Goal: Obtain resource: Download file/media

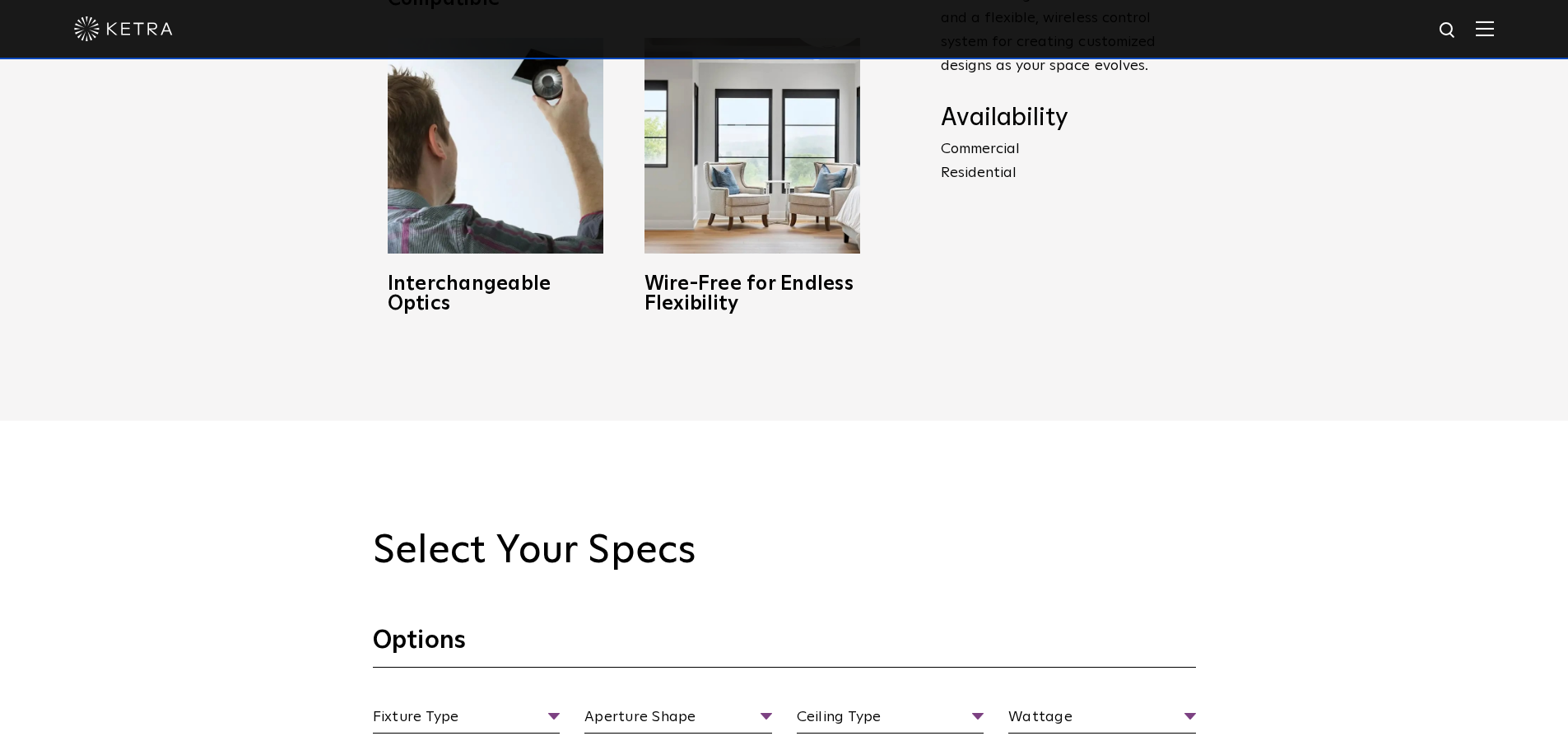
scroll to position [1136, 0]
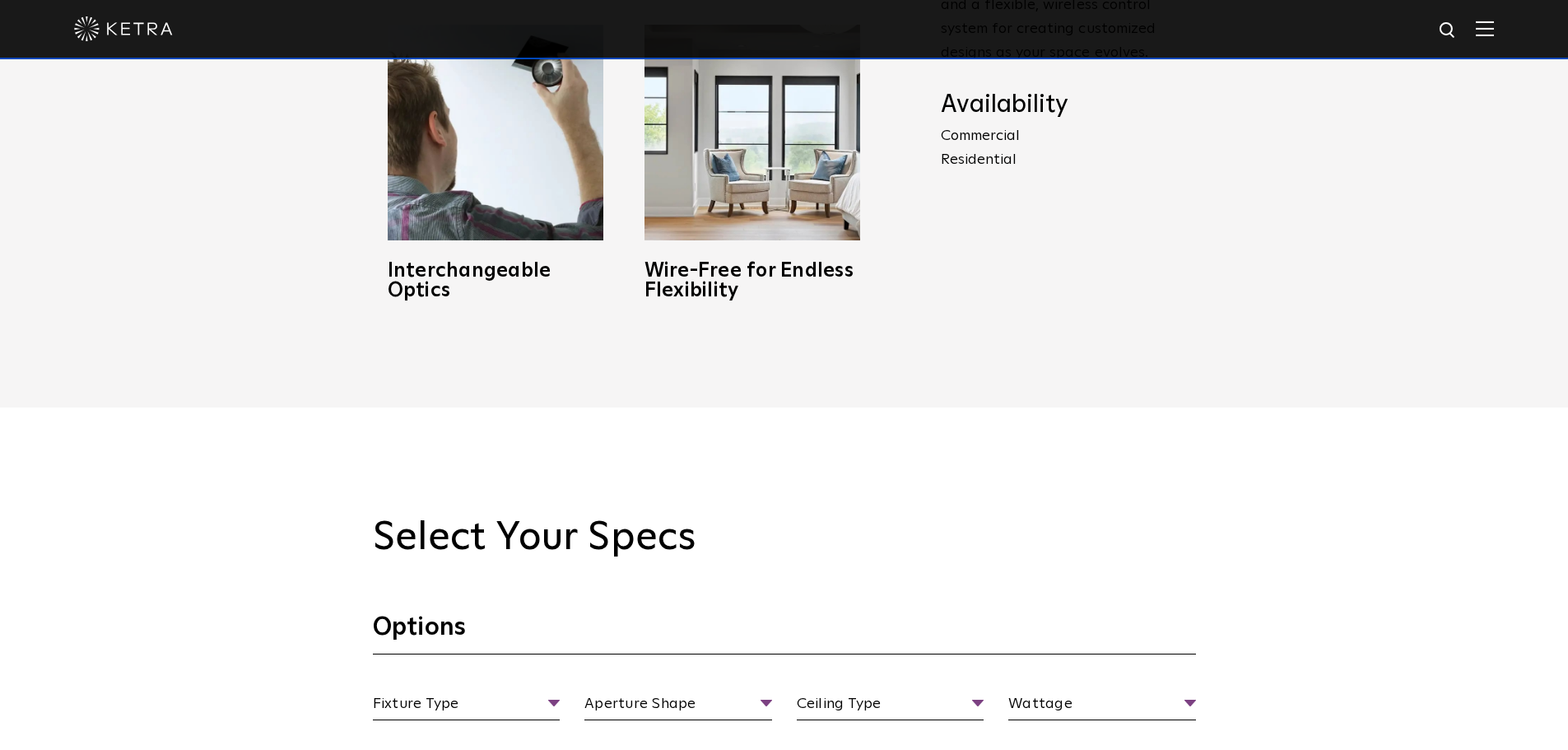
click at [976, 137] on p "Commercial Residential" at bounding box center [1068, 147] width 255 height 48
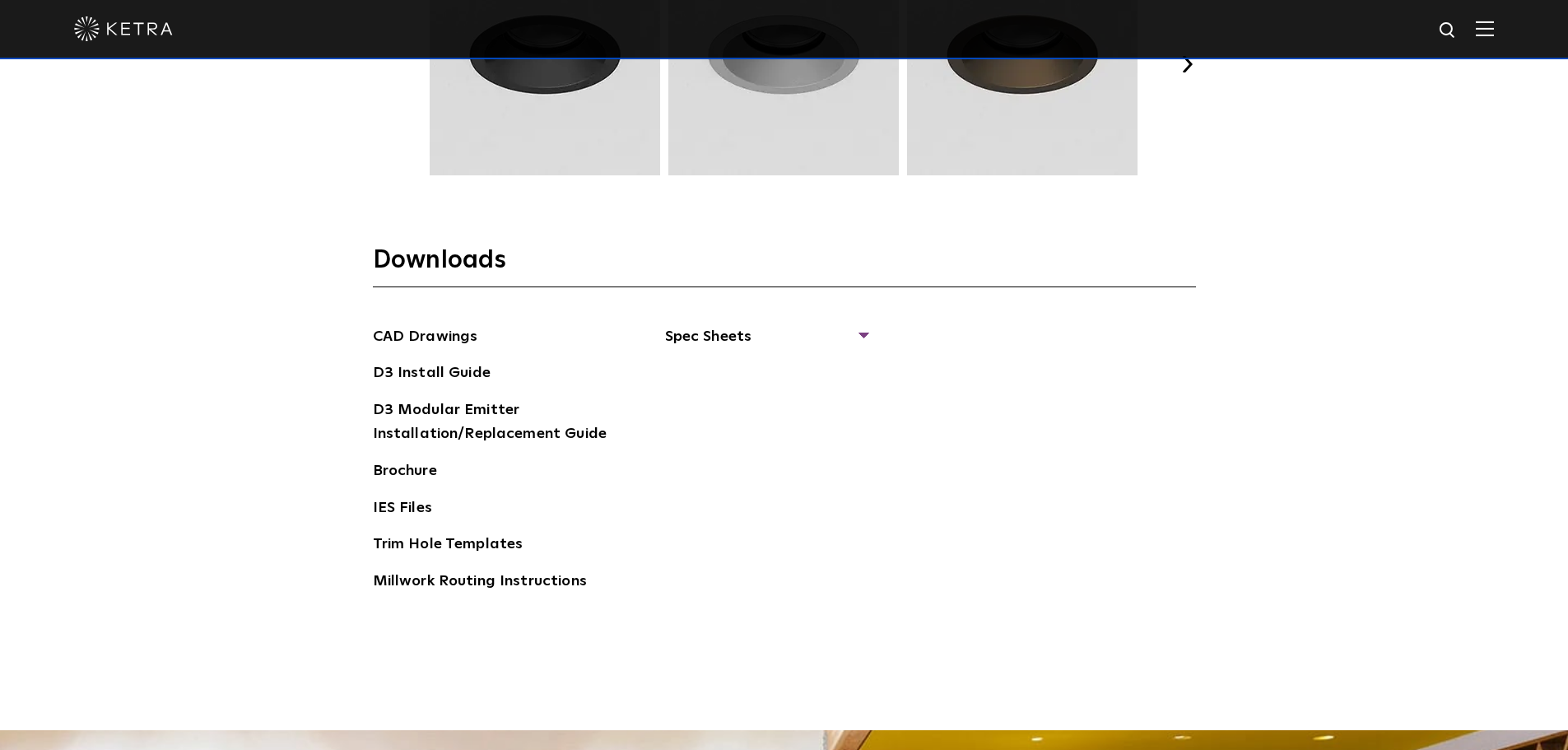
scroll to position [2521, 0]
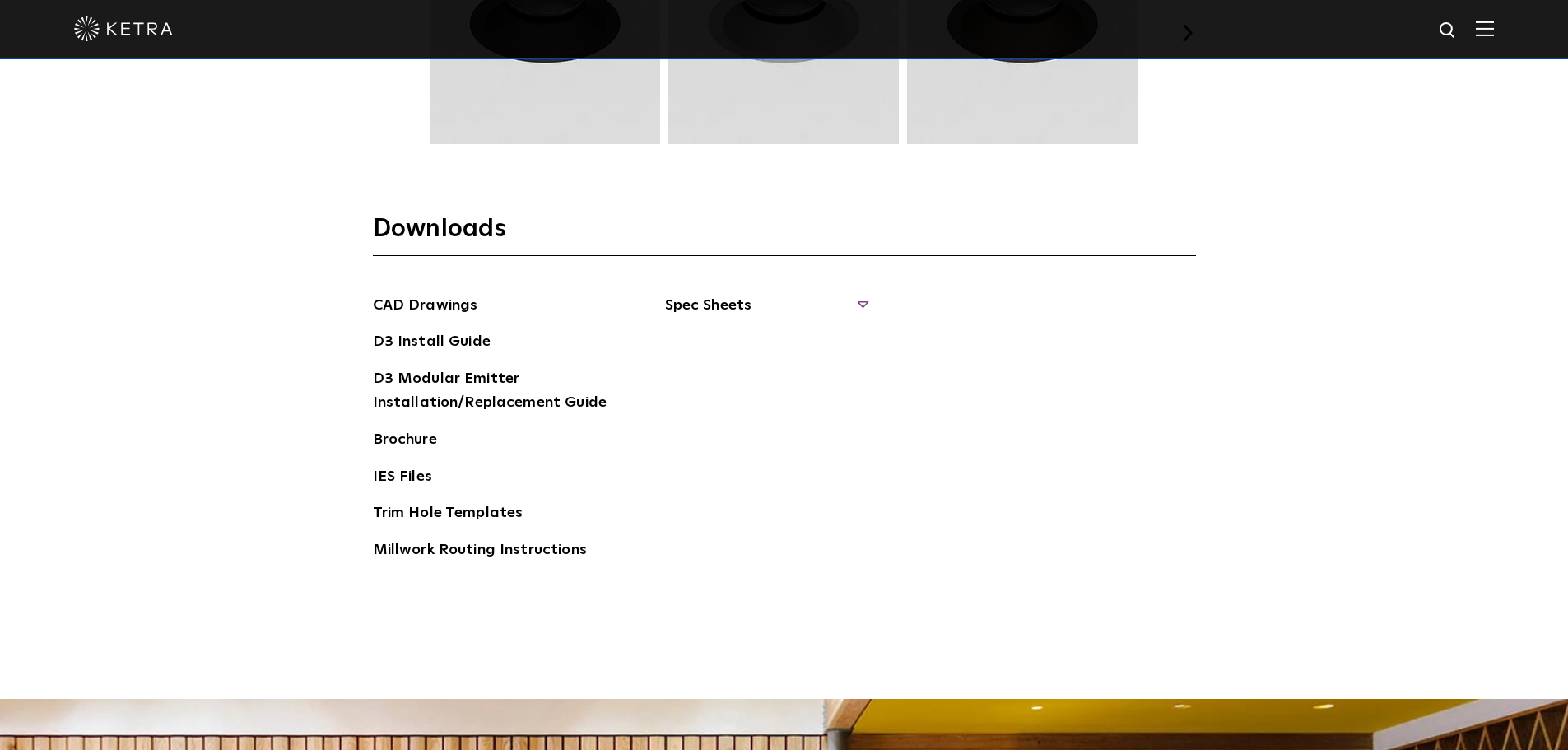
click at [738, 311] on span "Spec Sheets" at bounding box center [766, 312] width 202 height 36
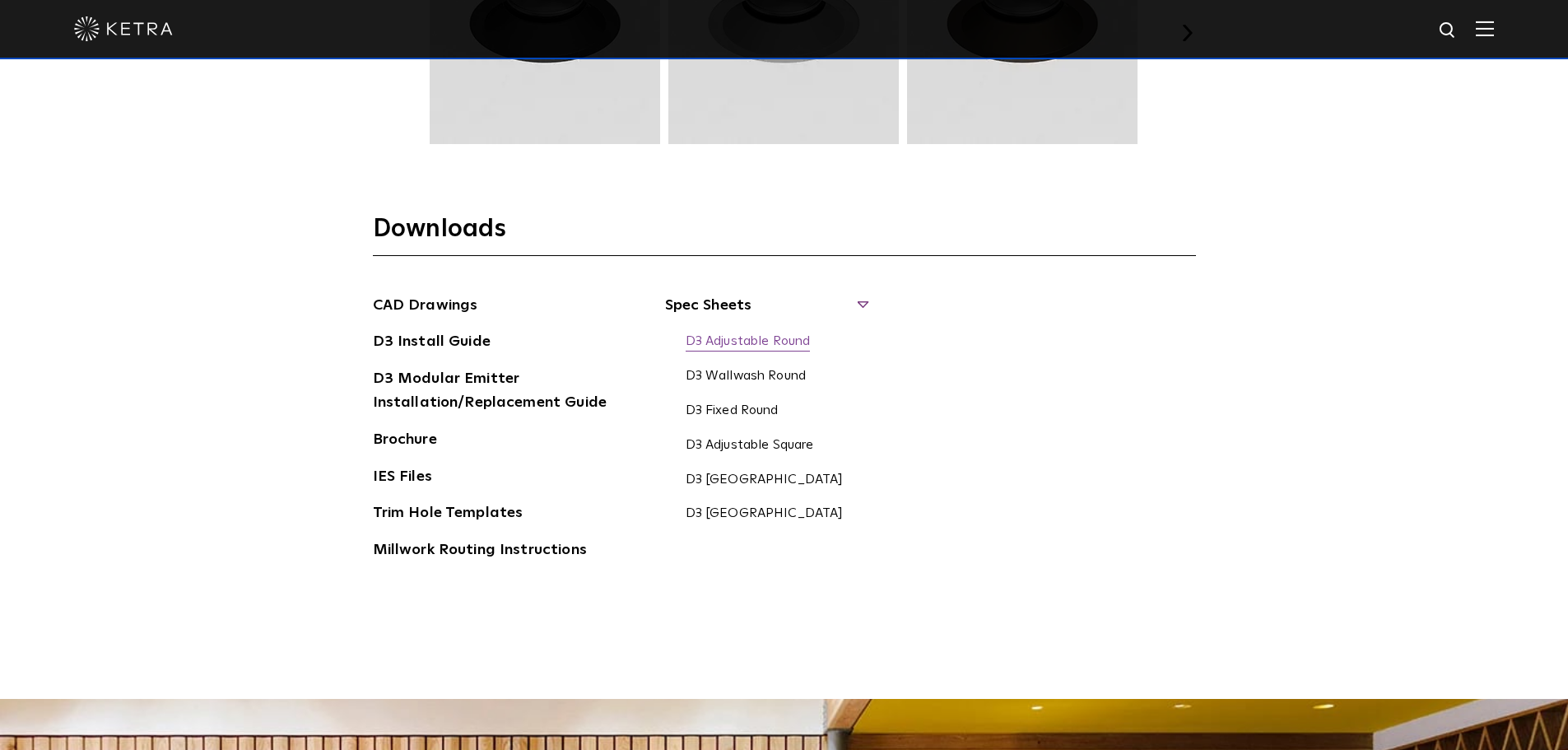
click at [764, 335] on link "D3 Adjustable Round" at bounding box center [749, 341] width 125 height 18
click at [776, 375] on link "D3 Wallwash Round" at bounding box center [747, 376] width 121 height 18
click at [744, 409] on link "D3 Fixed Round" at bounding box center [733, 410] width 93 height 18
click at [725, 474] on link "D3 Wallwash Square" at bounding box center [764, 479] width 158 height 18
click at [749, 517] on link "D3 Fixed Square" at bounding box center [764, 514] width 158 height 18
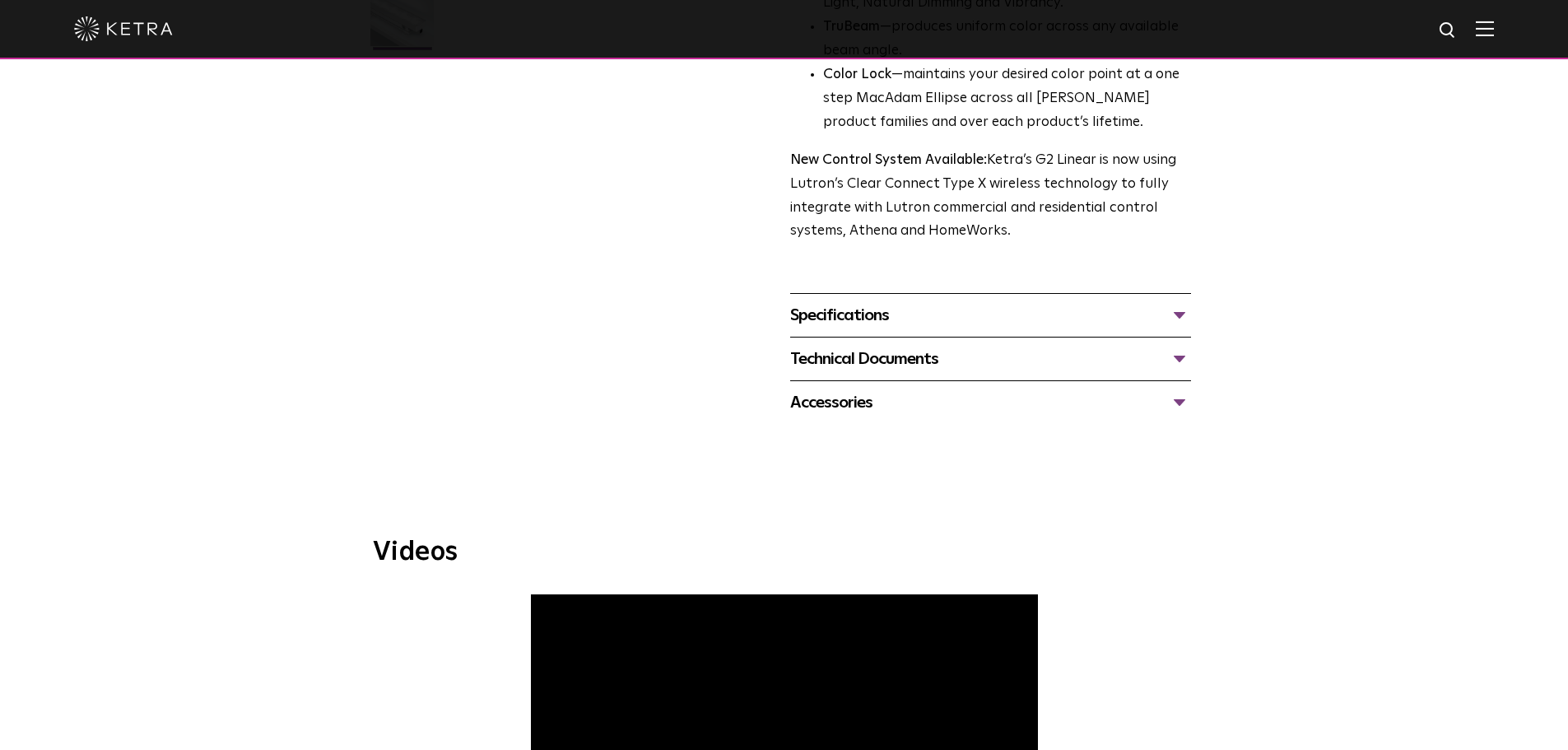
scroll to position [546, 0]
click at [1177, 316] on div "Specifications" at bounding box center [991, 314] width 401 height 26
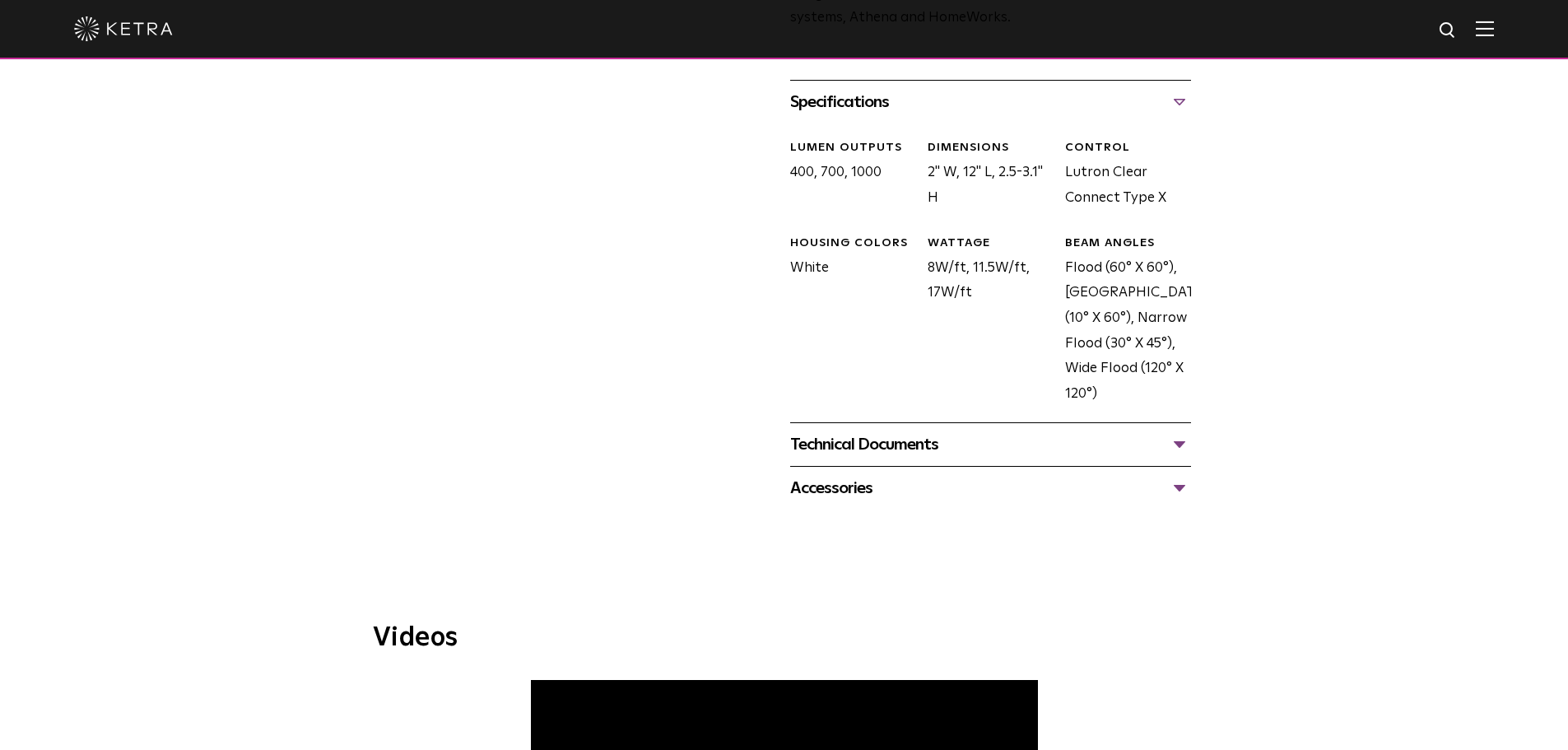
scroll to position [761, 0]
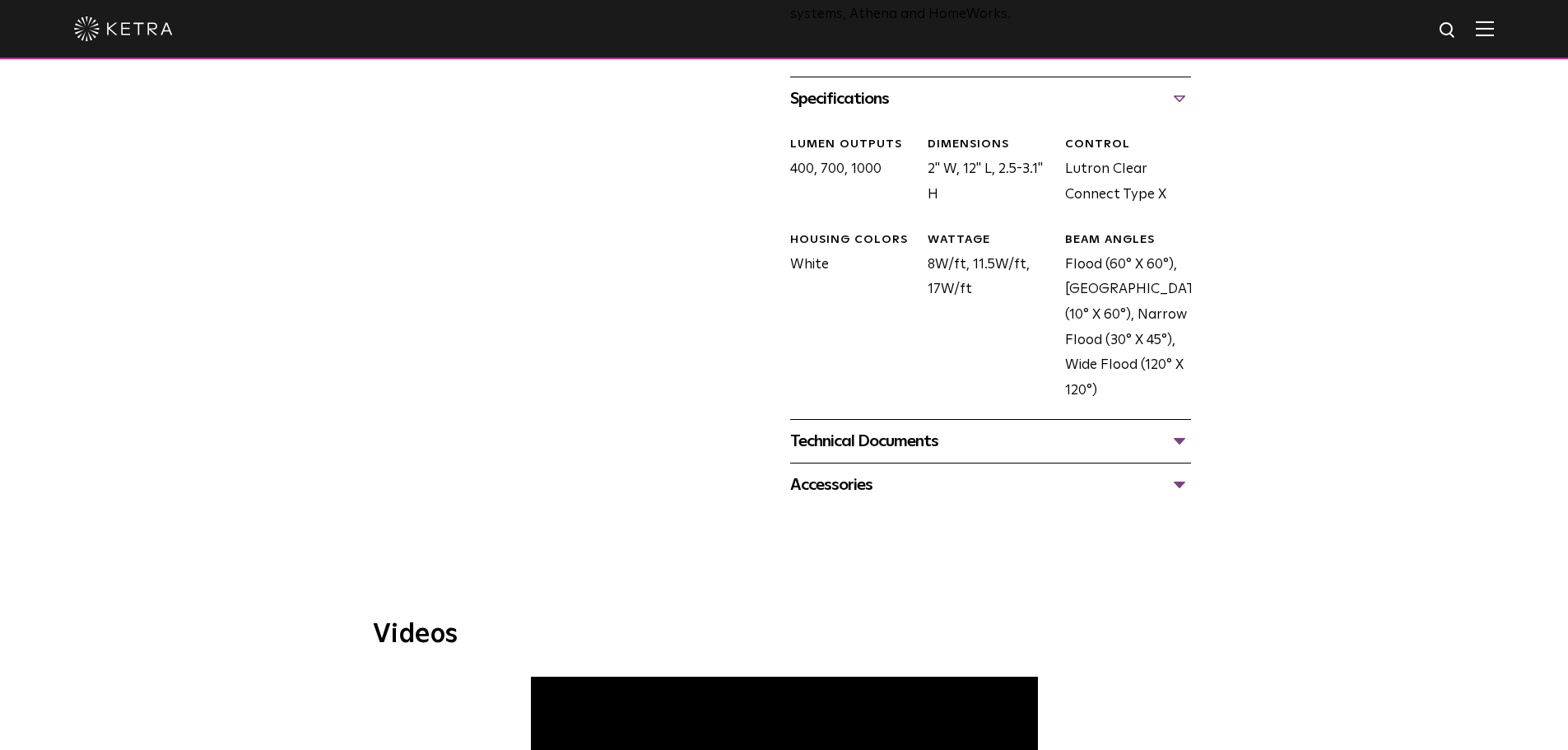
click at [1182, 443] on div "Technical Documents" at bounding box center [991, 441] width 401 height 26
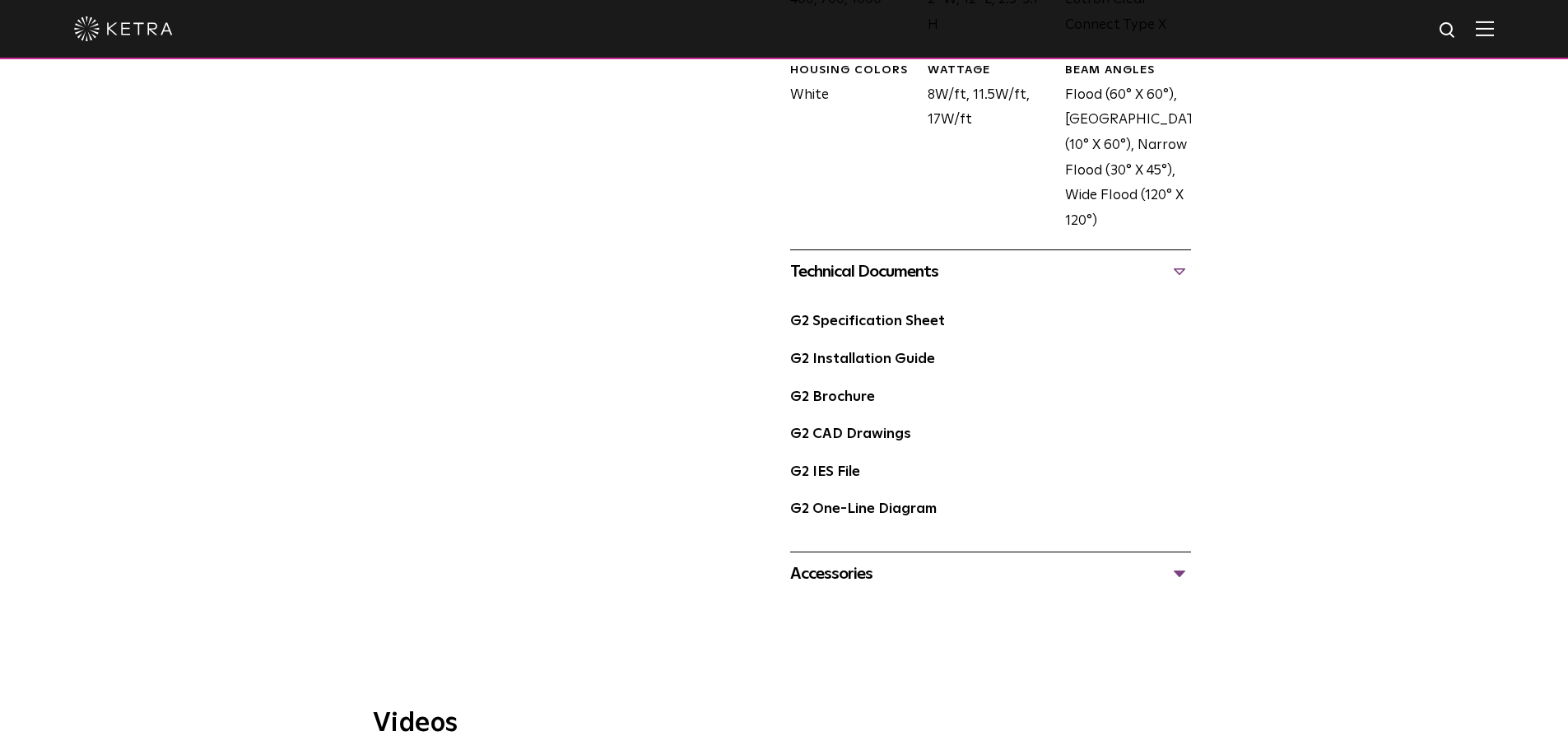
scroll to position [932, 0]
click at [864, 318] on link "G2 Specification Sheet" at bounding box center [868, 320] width 155 height 14
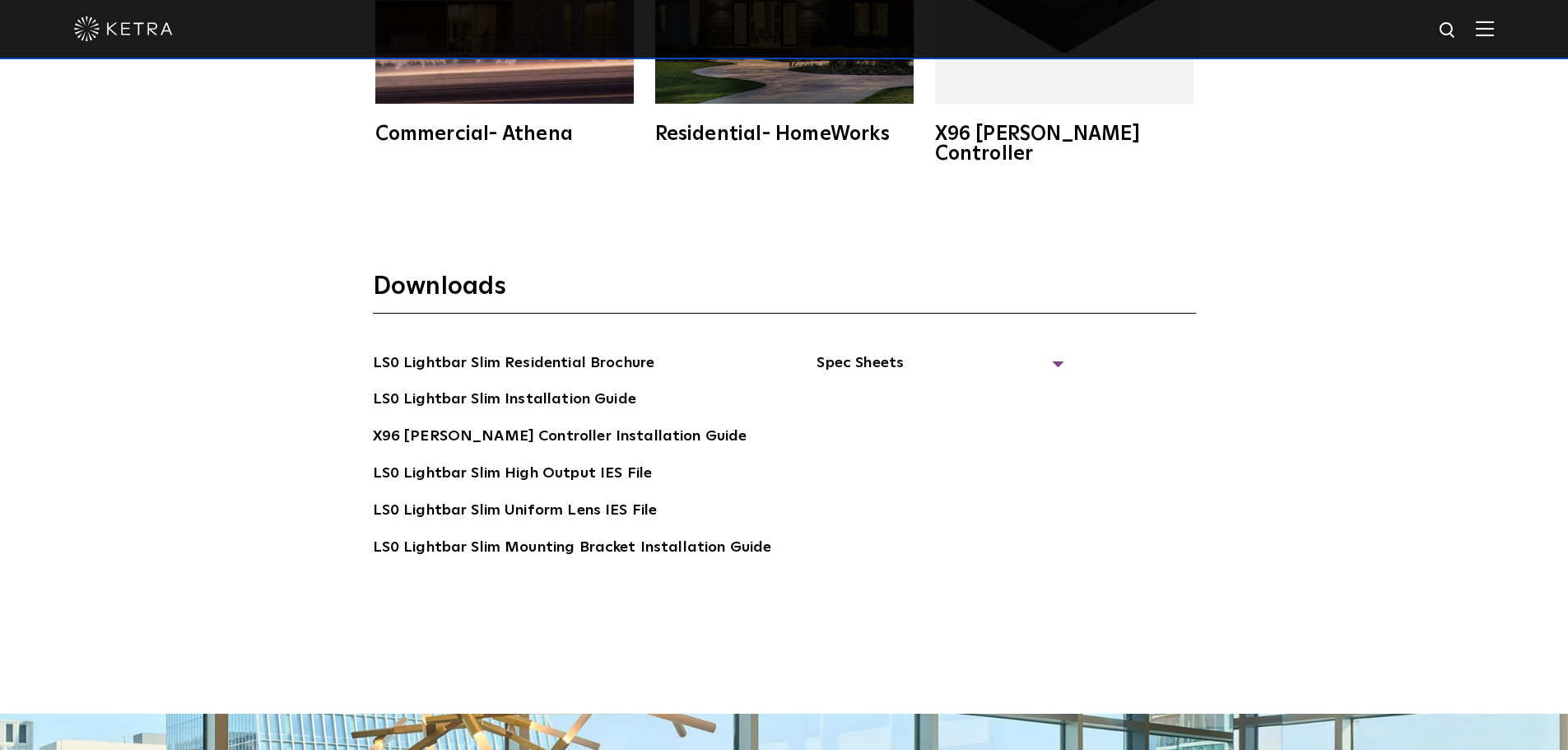
scroll to position [3211, 0]
click at [862, 351] on span "Spec Sheets" at bounding box center [940, 368] width 247 height 36
click at [916, 386] on link "LS0 Lightbar Slim Spec Sheet" at bounding box center [943, 399] width 212 height 26
click at [912, 423] on link "X96 Ketra Controller Spec Sheet" at bounding box center [950, 448] width 227 height 50
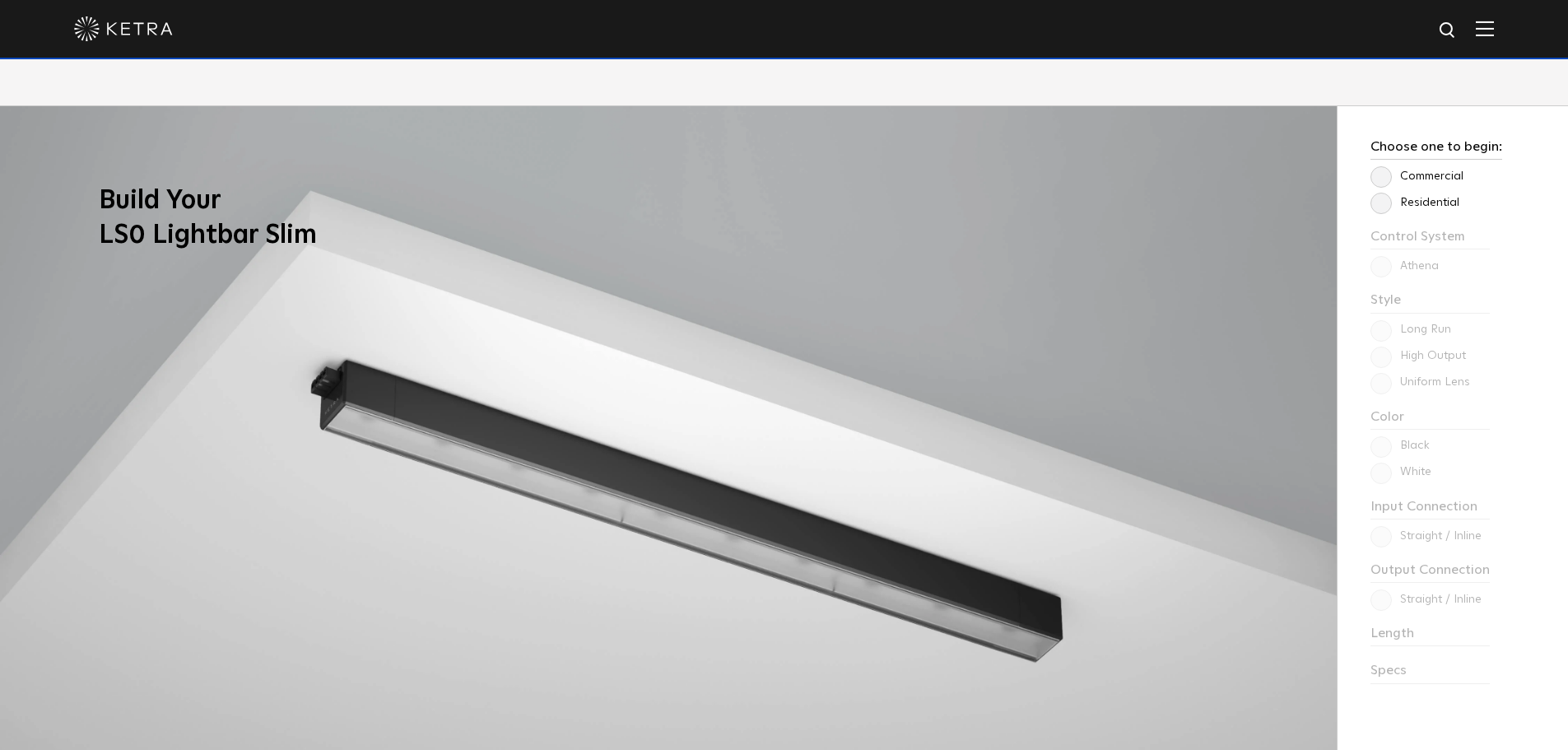
scroll to position [1295, 0]
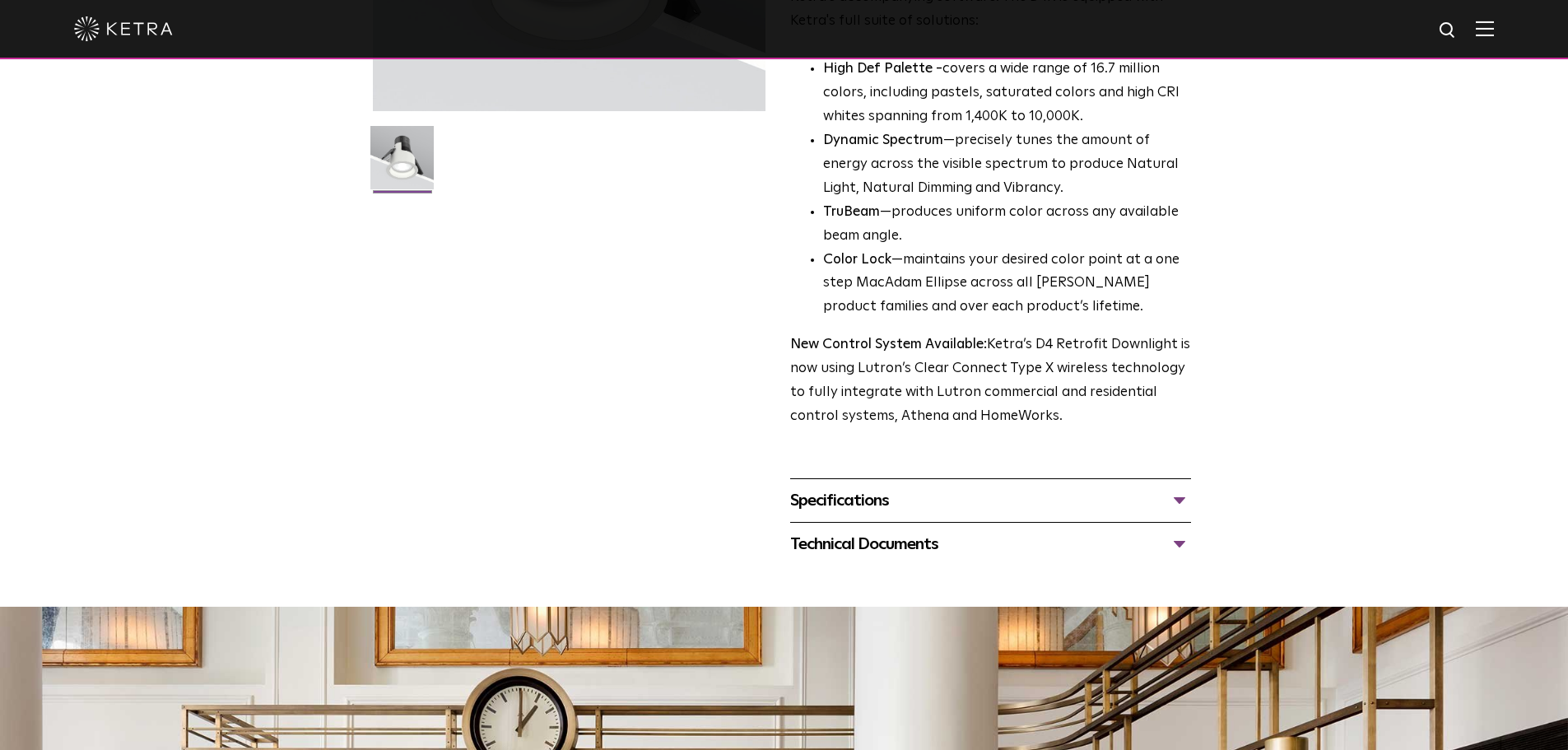
scroll to position [404, 0]
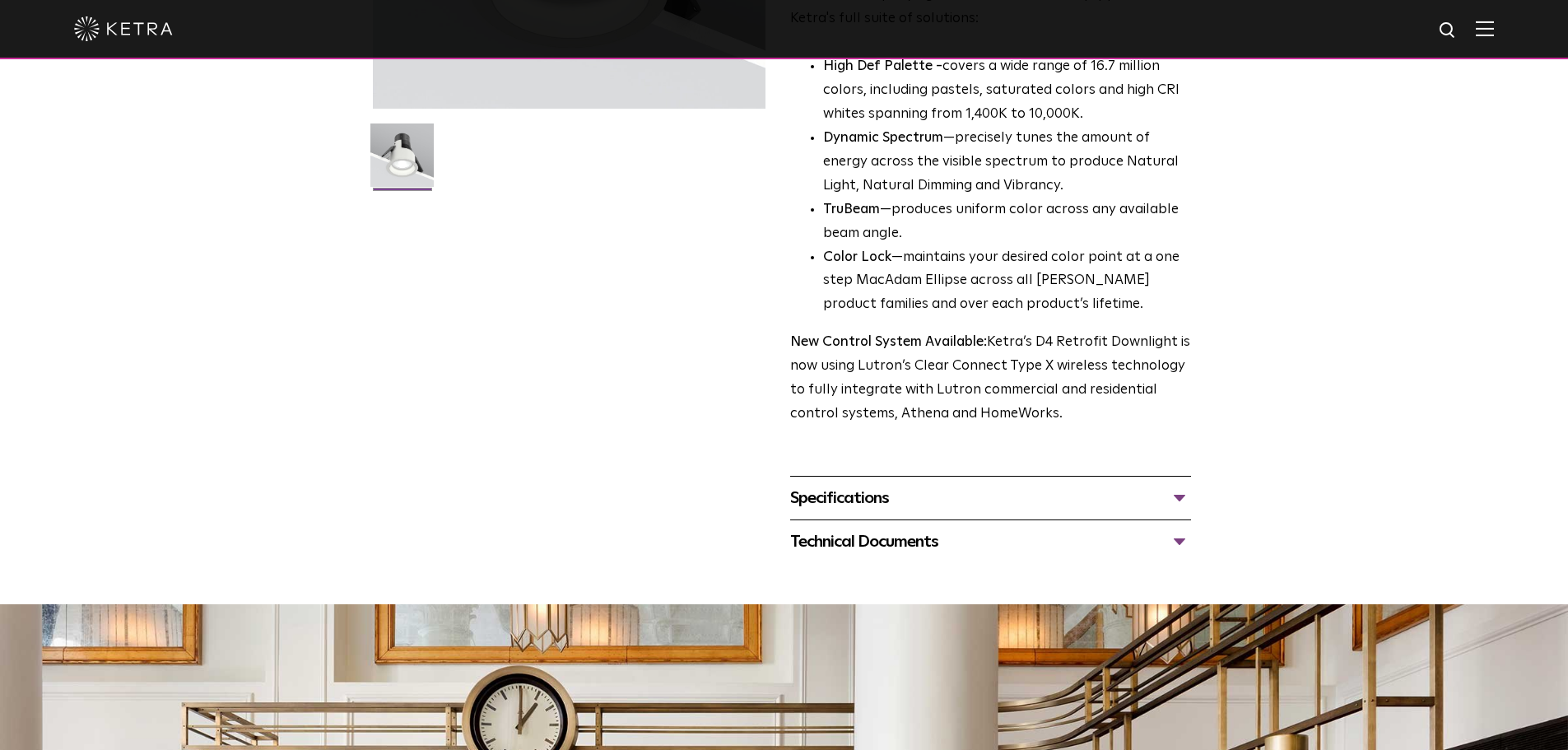
click at [1186, 504] on div "Specifications" at bounding box center [991, 498] width 401 height 26
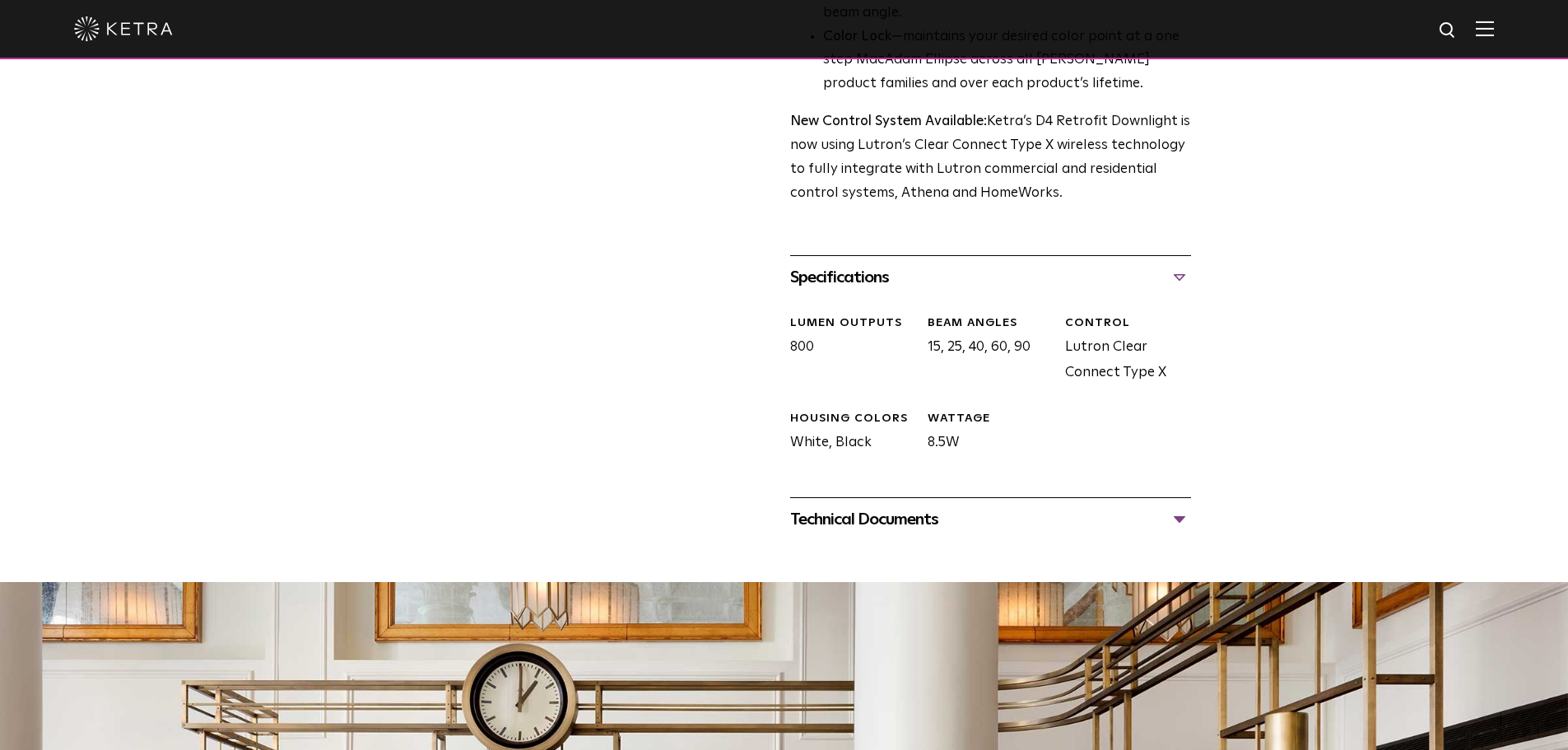
scroll to position [625, 0]
click at [1179, 512] on div "Technical Documents" at bounding box center [991, 519] width 401 height 26
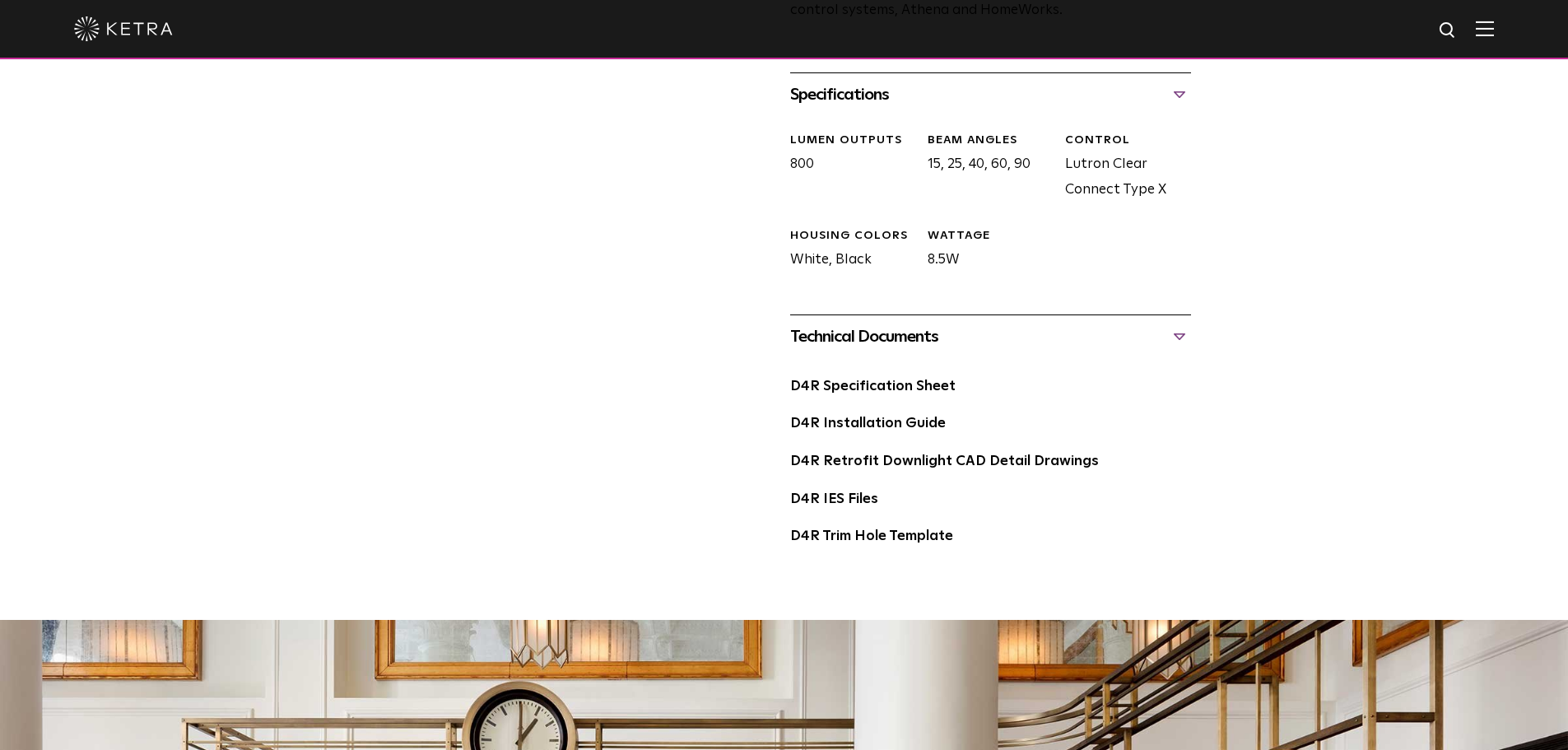
scroll to position [808, 0]
click at [866, 386] on link "D4R Specification Sheet" at bounding box center [873, 385] width 165 height 14
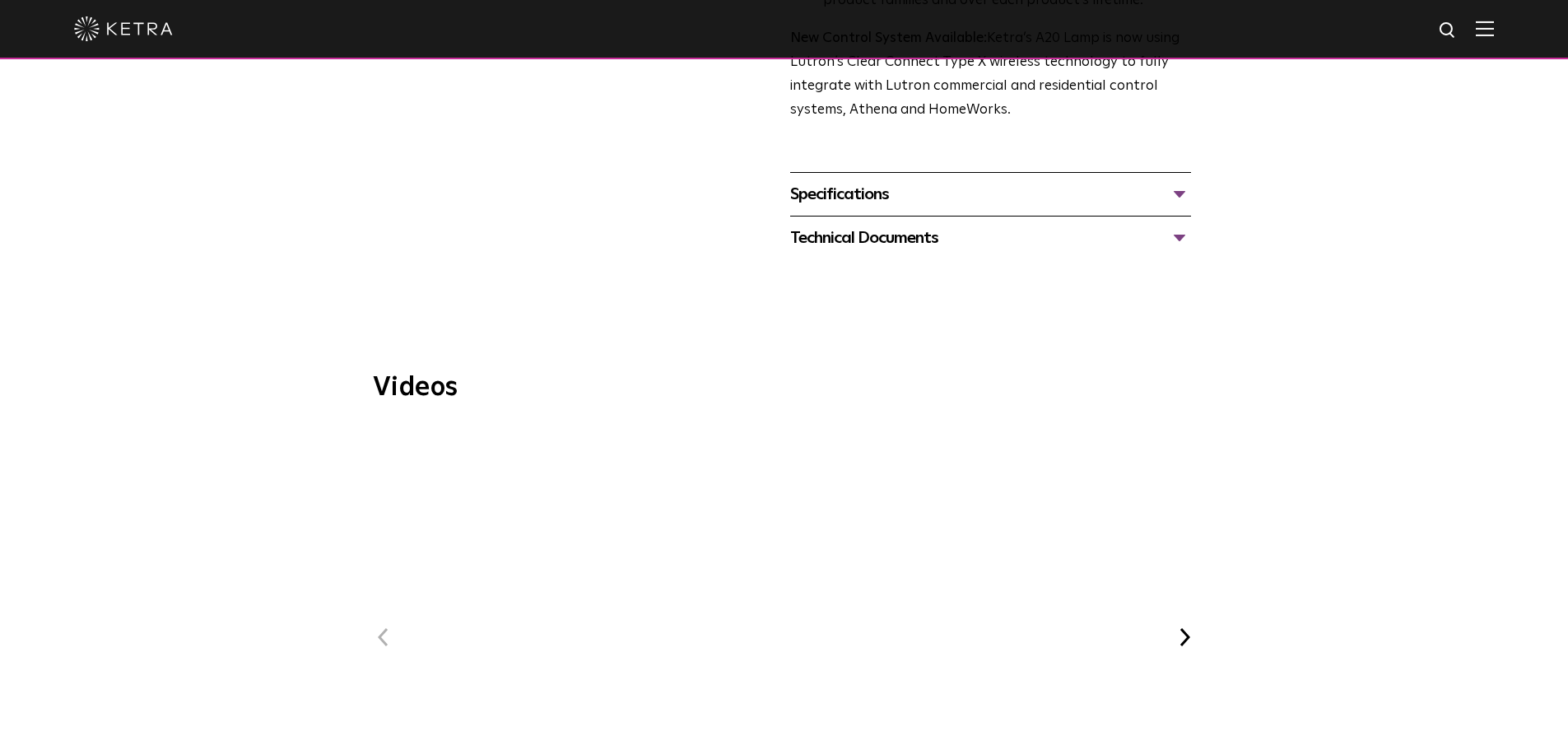
scroll to position [762, 0]
drag, startPoint x: 1200, startPoint y: 173, endPoint x: 1182, endPoint y: 173, distance: 18.0
click at [1182, 180] on div "Specifications" at bounding box center [991, 193] width 401 height 26
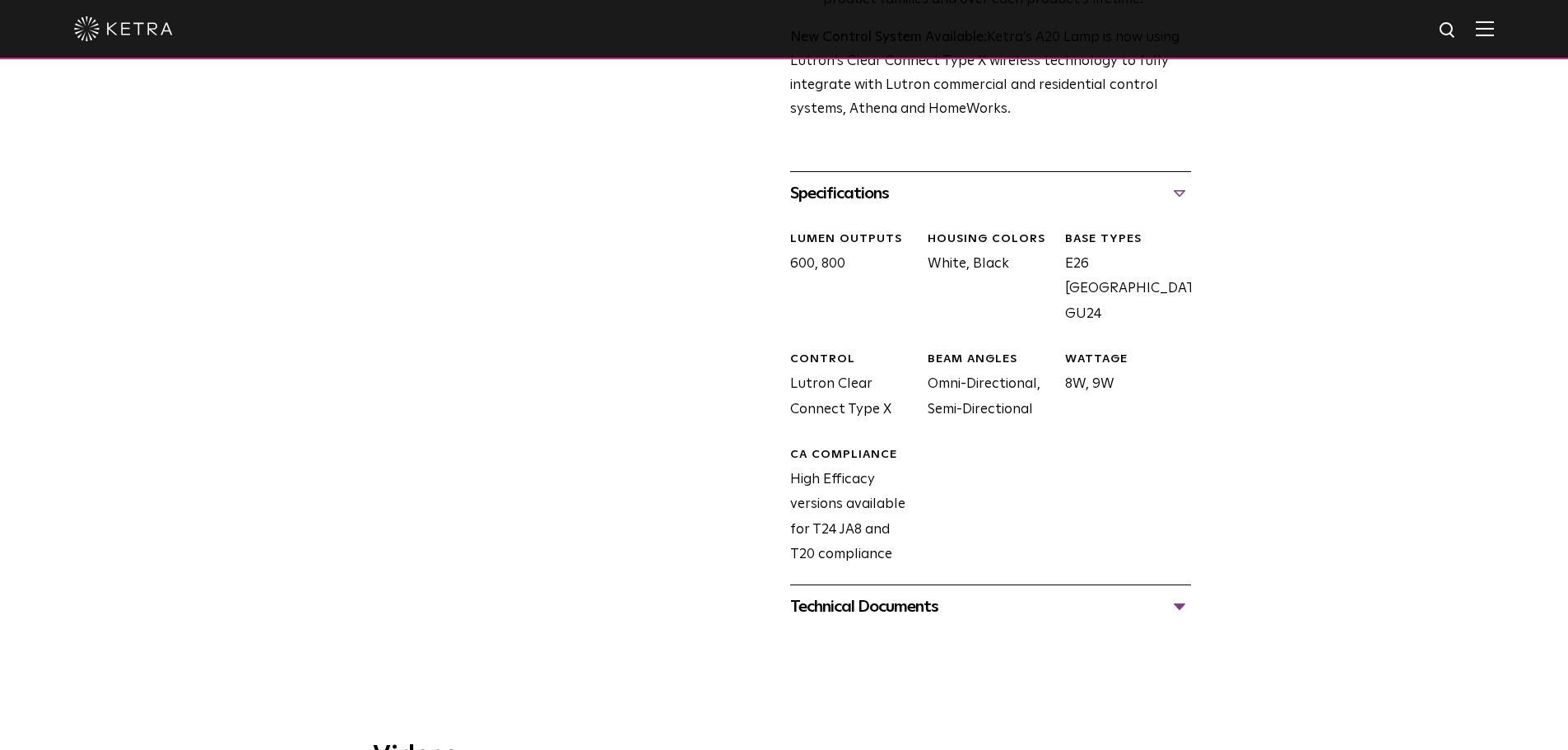
click at [1184, 593] on div "Technical Documents" at bounding box center [991, 606] width 401 height 26
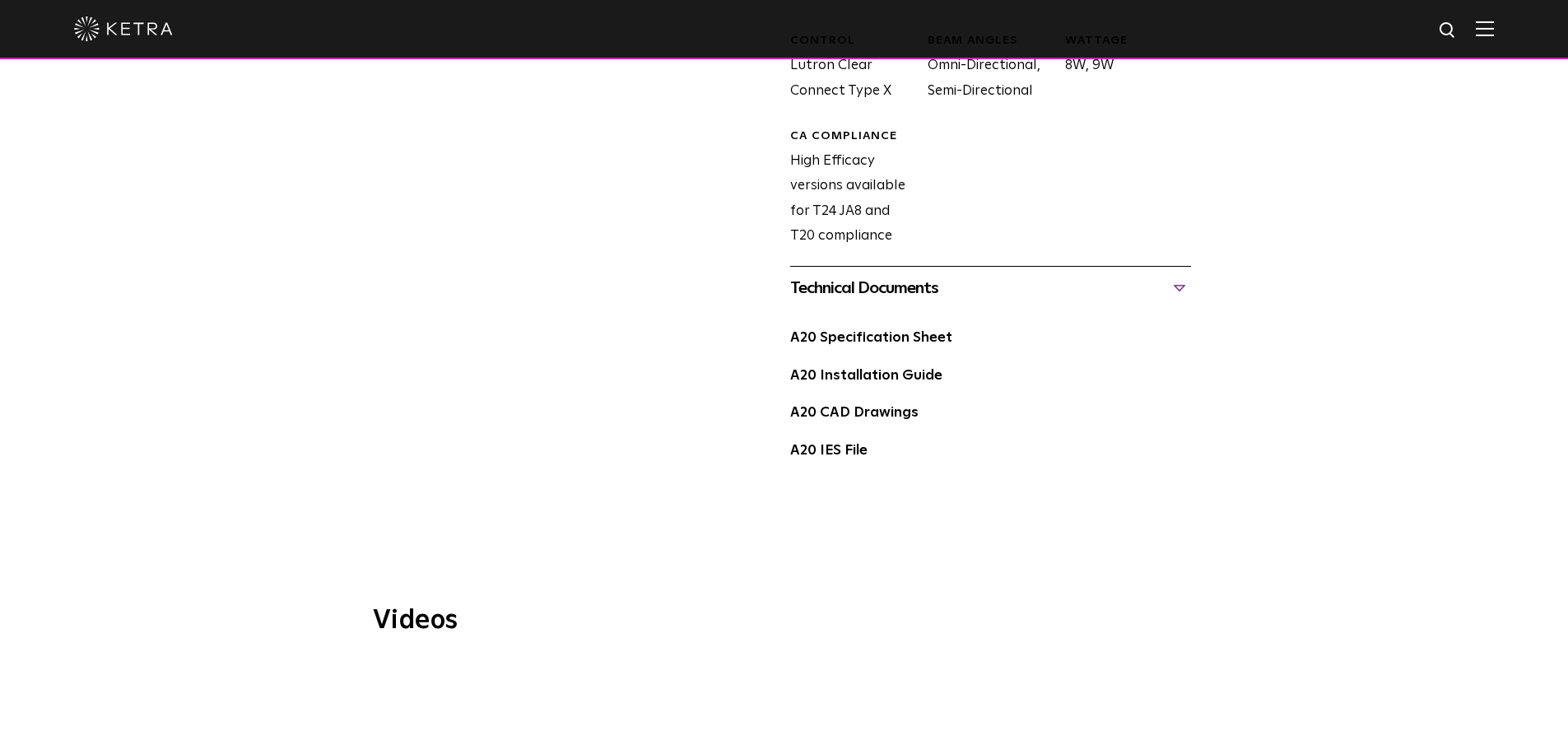
scroll to position [1081, 0]
click at [889, 330] on link "A20 Specification Sheet" at bounding box center [872, 337] width 162 height 14
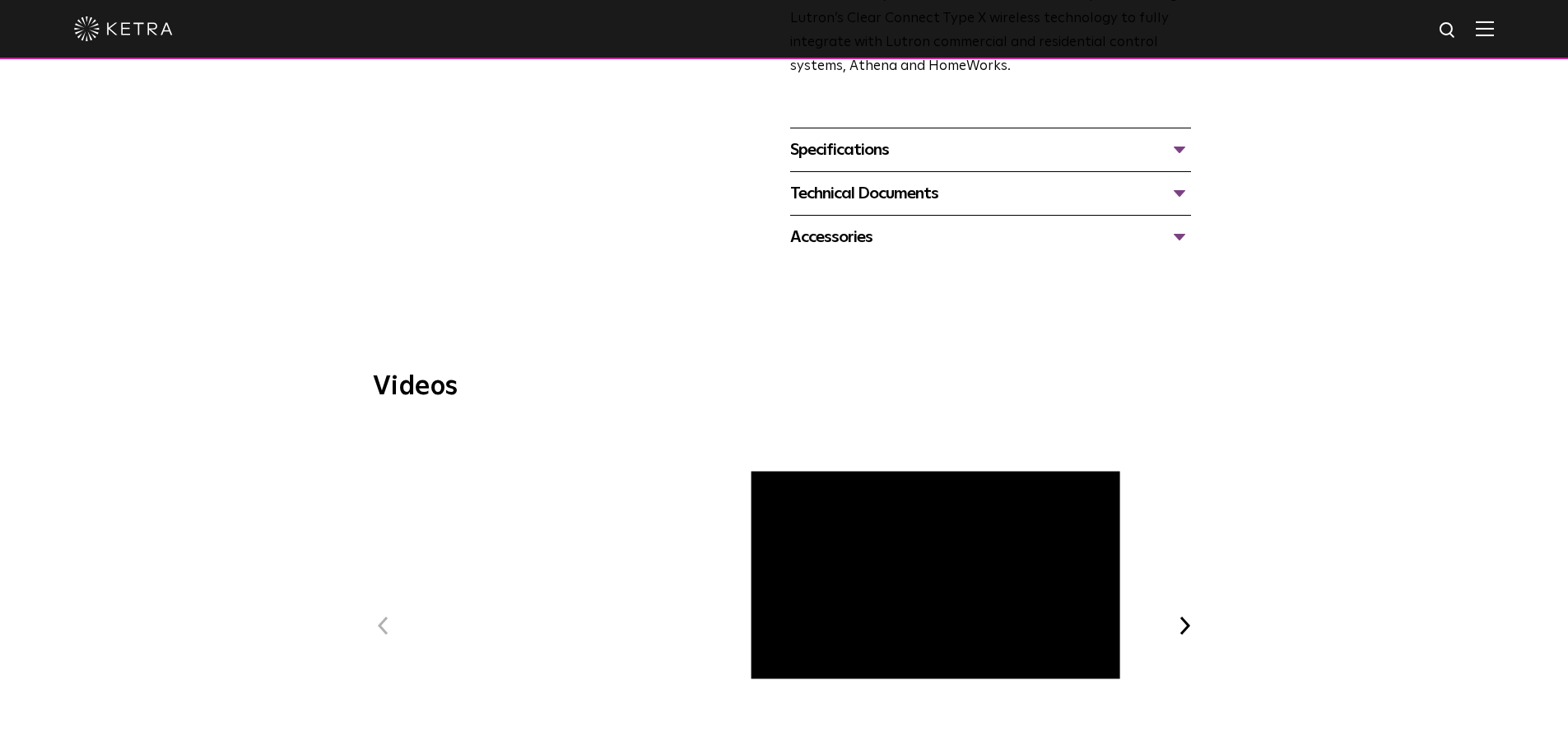
scroll to position [688, 0]
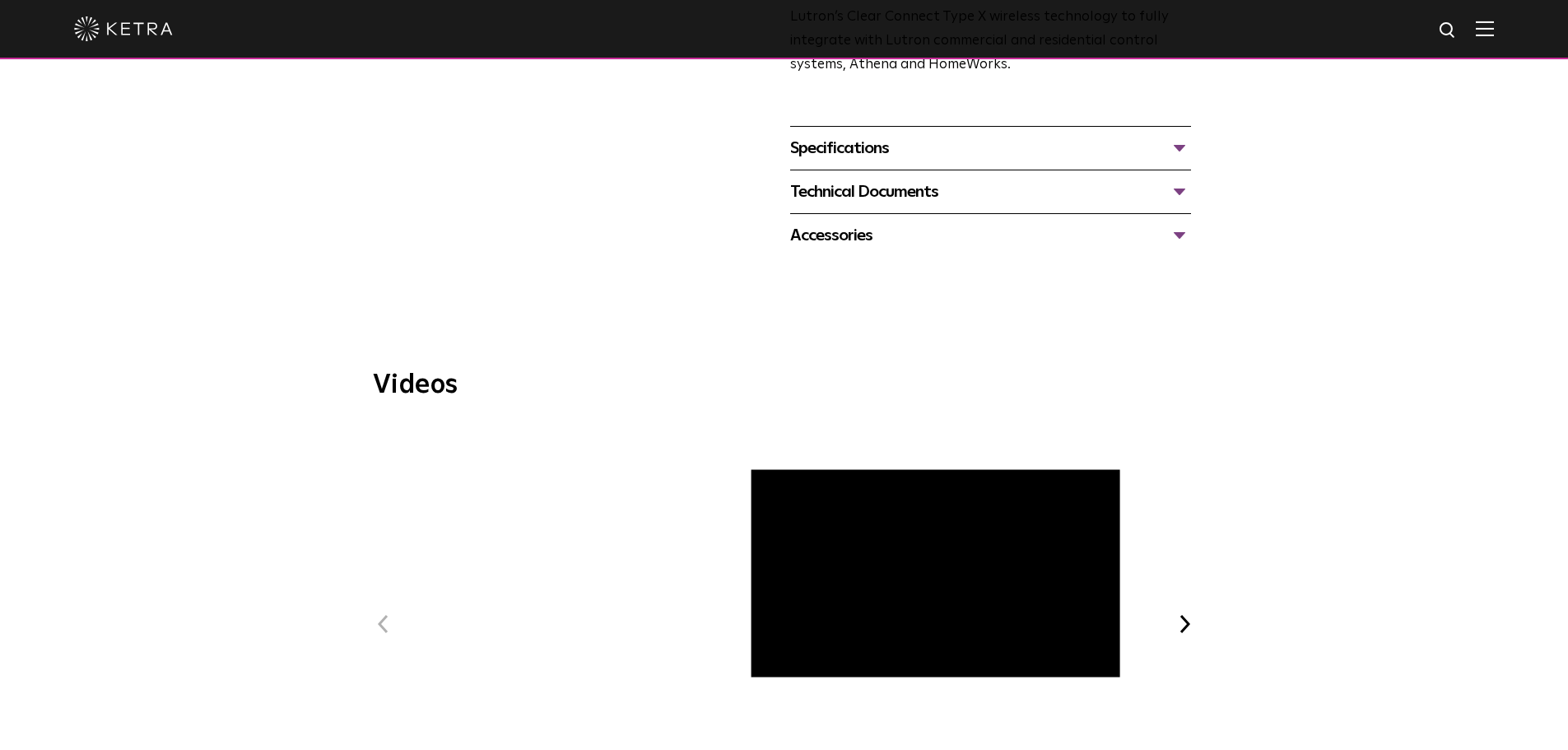
click at [1175, 201] on div "Technical Documents" at bounding box center [991, 191] width 401 height 26
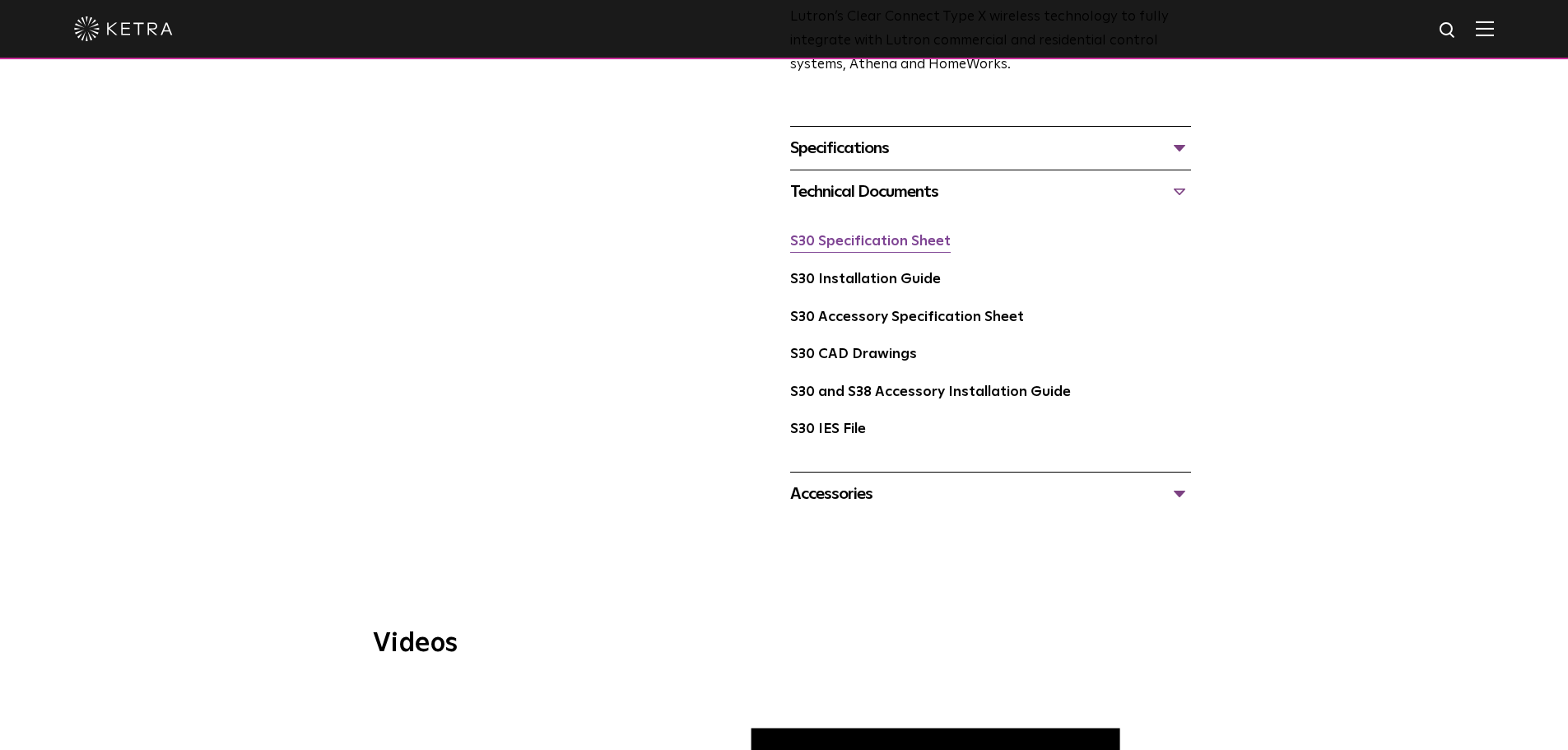
click at [879, 248] on link "S30 Specification Sheet" at bounding box center [871, 241] width 161 height 14
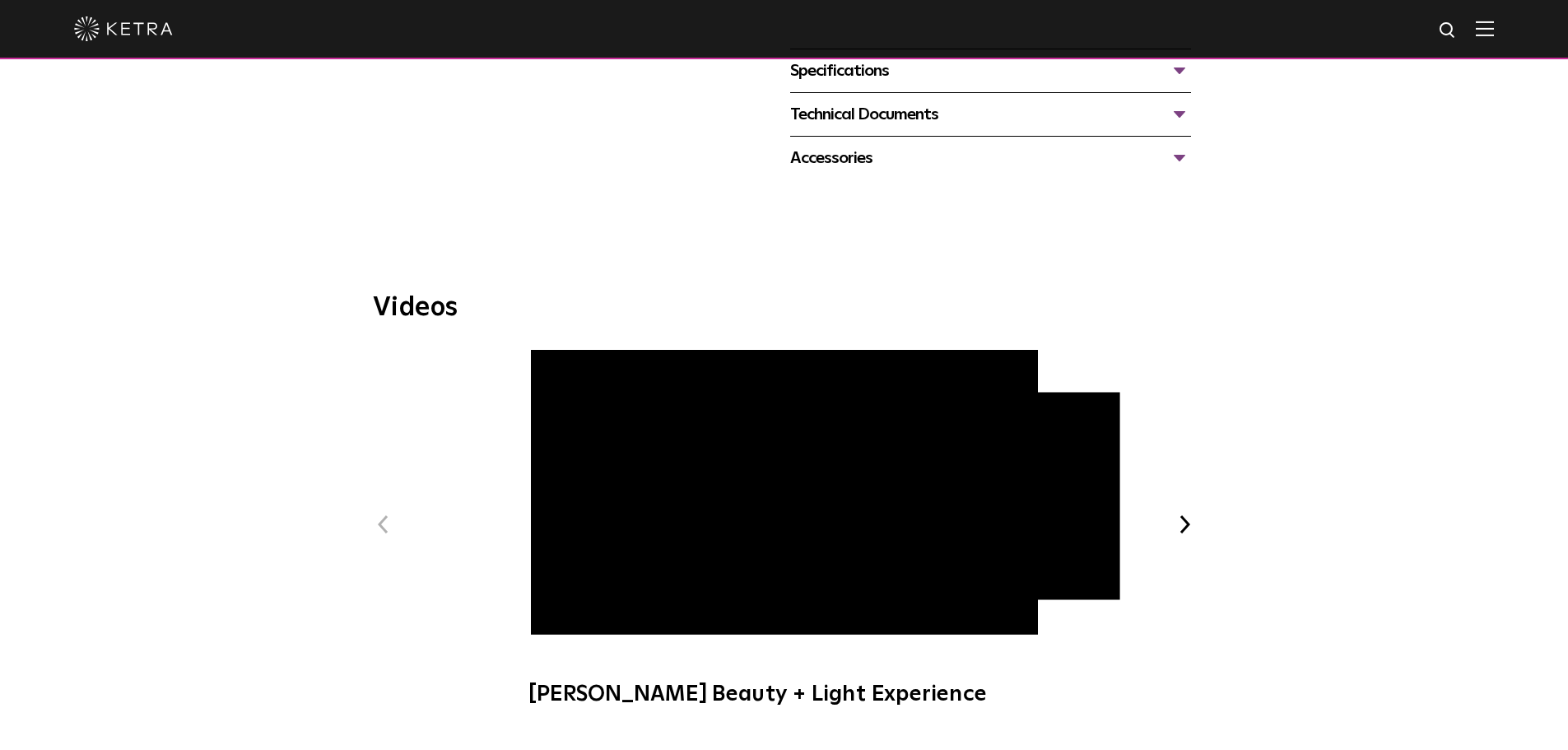
scroll to position [766, 0]
click at [1177, 77] on div "Specifications" at bounding box center [991, 70] width 401 height 26
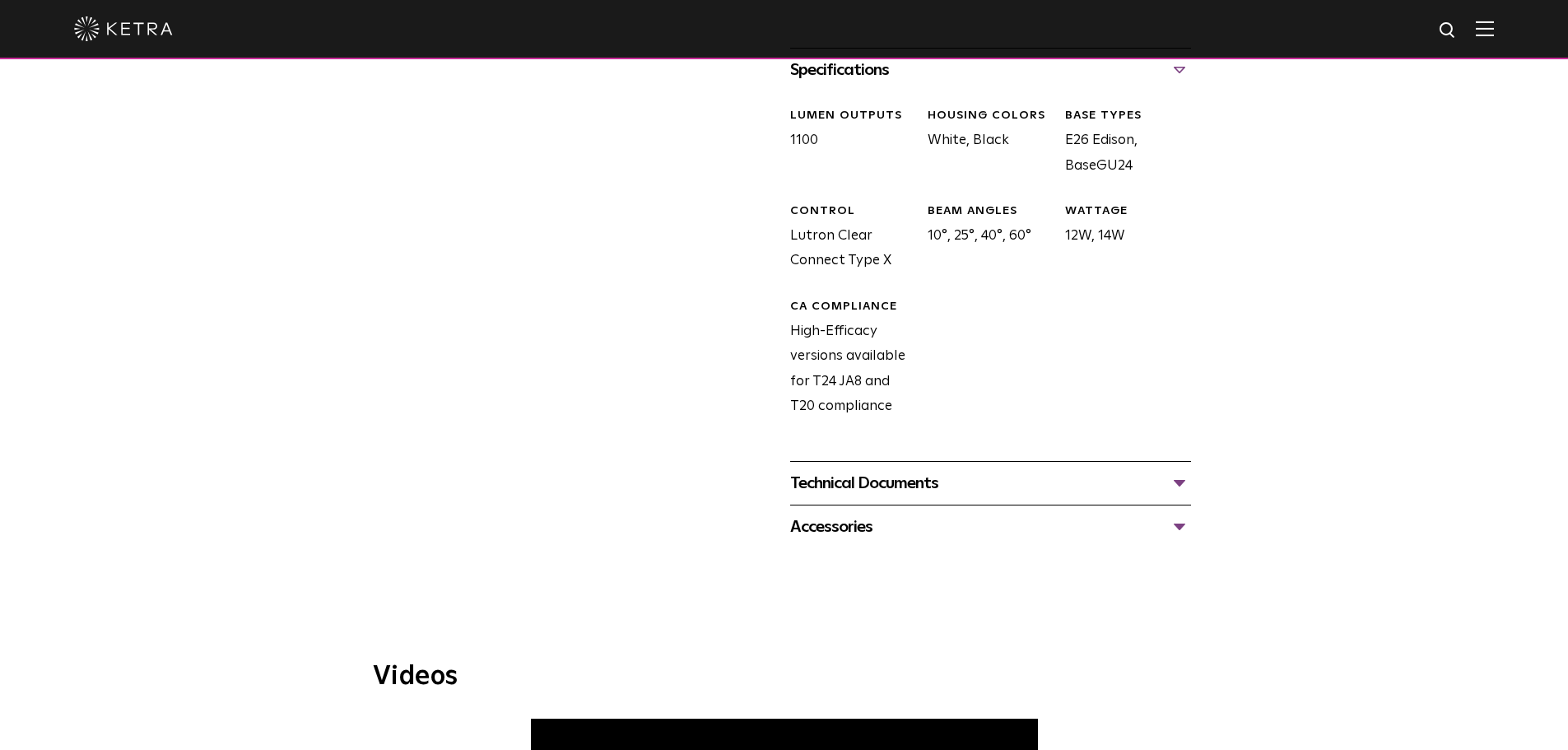
click at [1155, 483] on div "Technical Documents" at bounding box center [991, 483] width 401 height 26
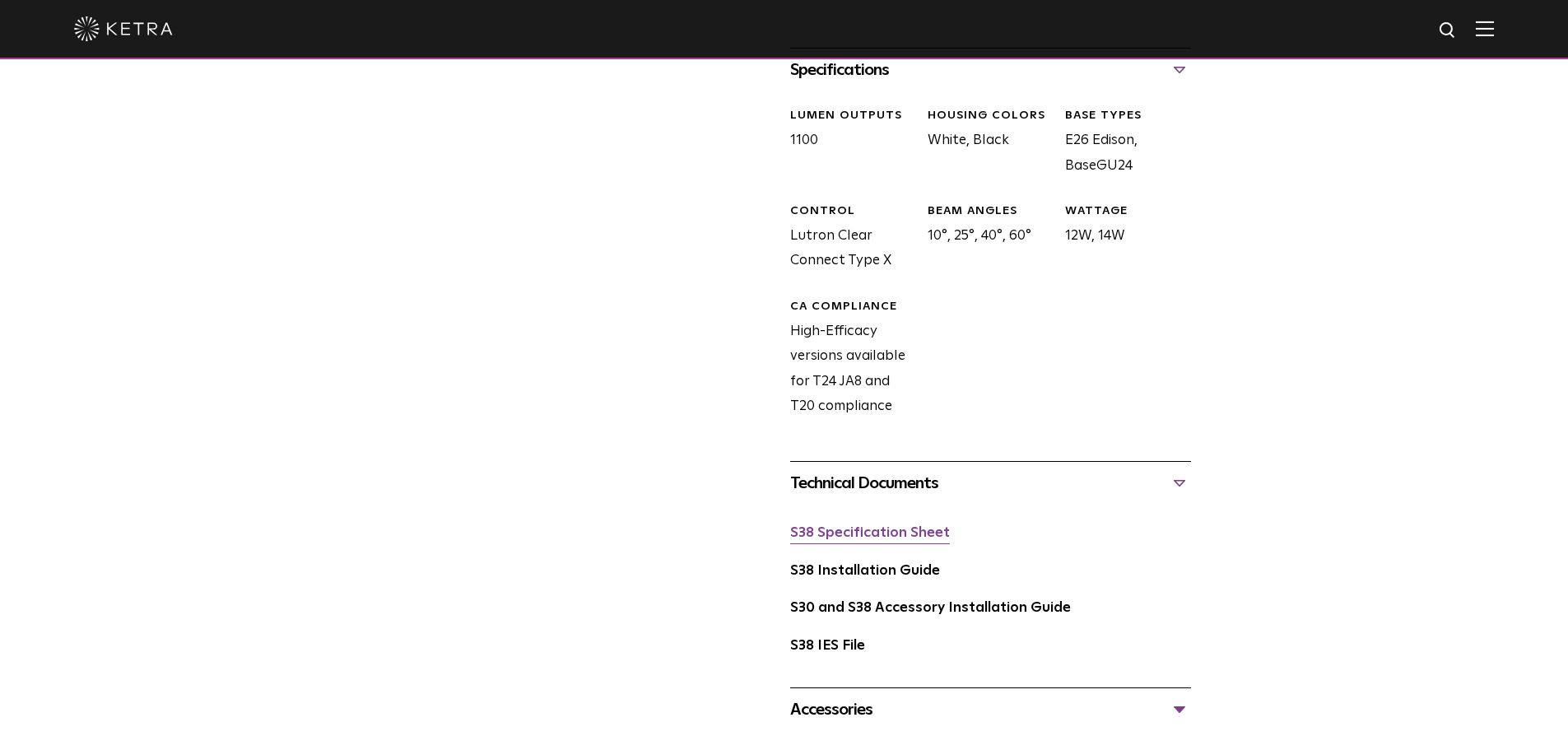
click at [890, 535] on link "S38 Specification Sheet" at bounding box center [870, 533] width 160 height 14
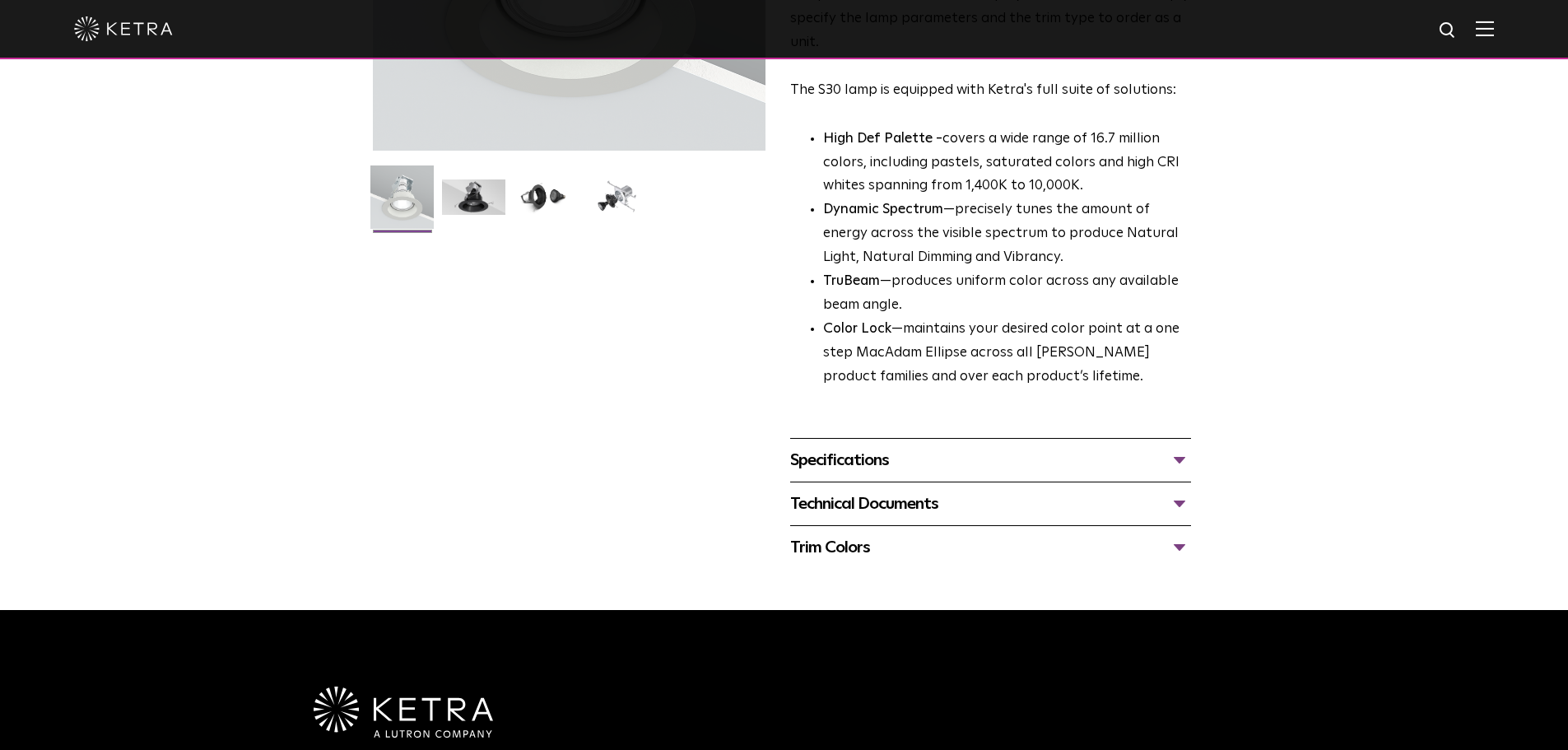
scroll to position [363, 0]
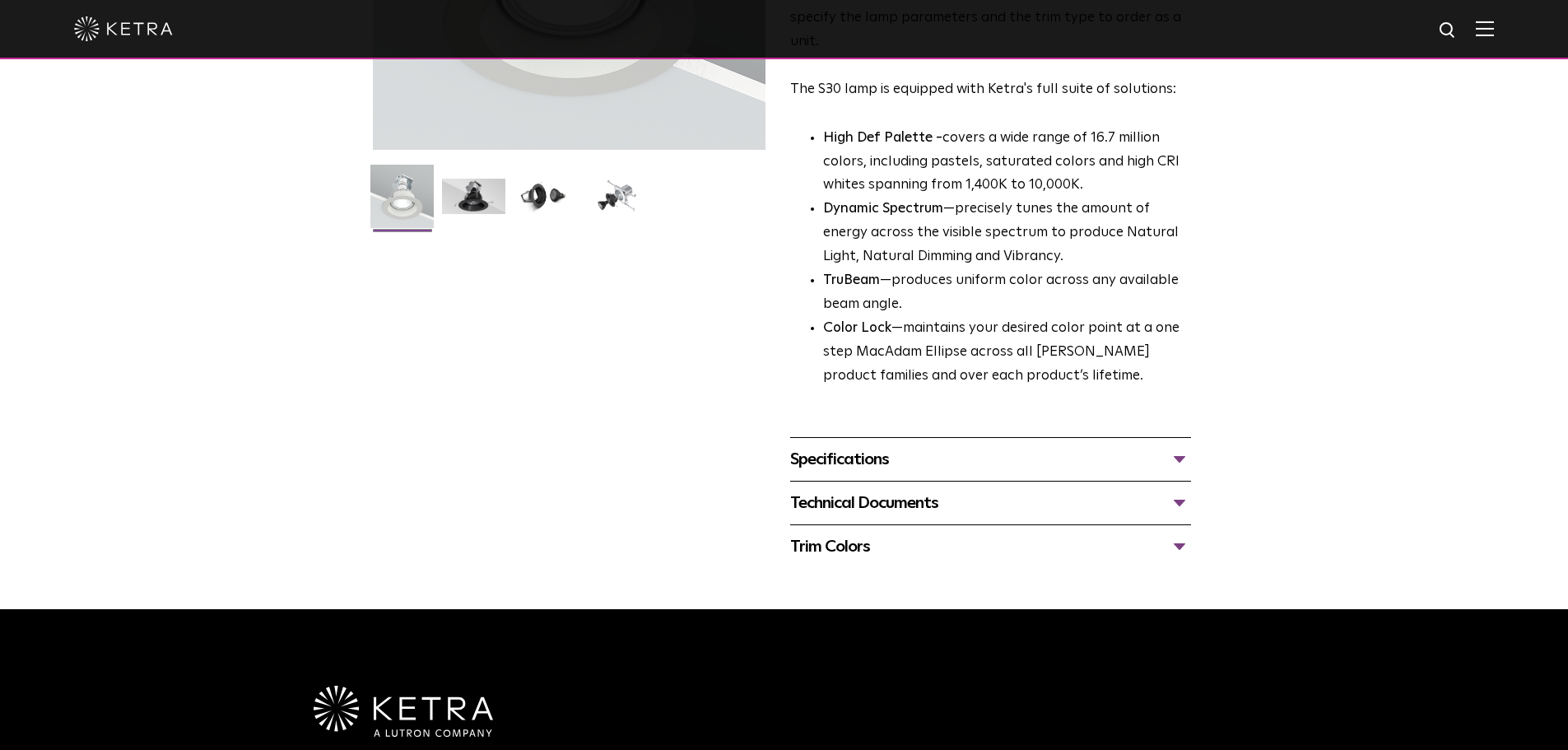
click at [1185, 468] on div "Specifications" at bounding box center [991, 459] width 401 height 26
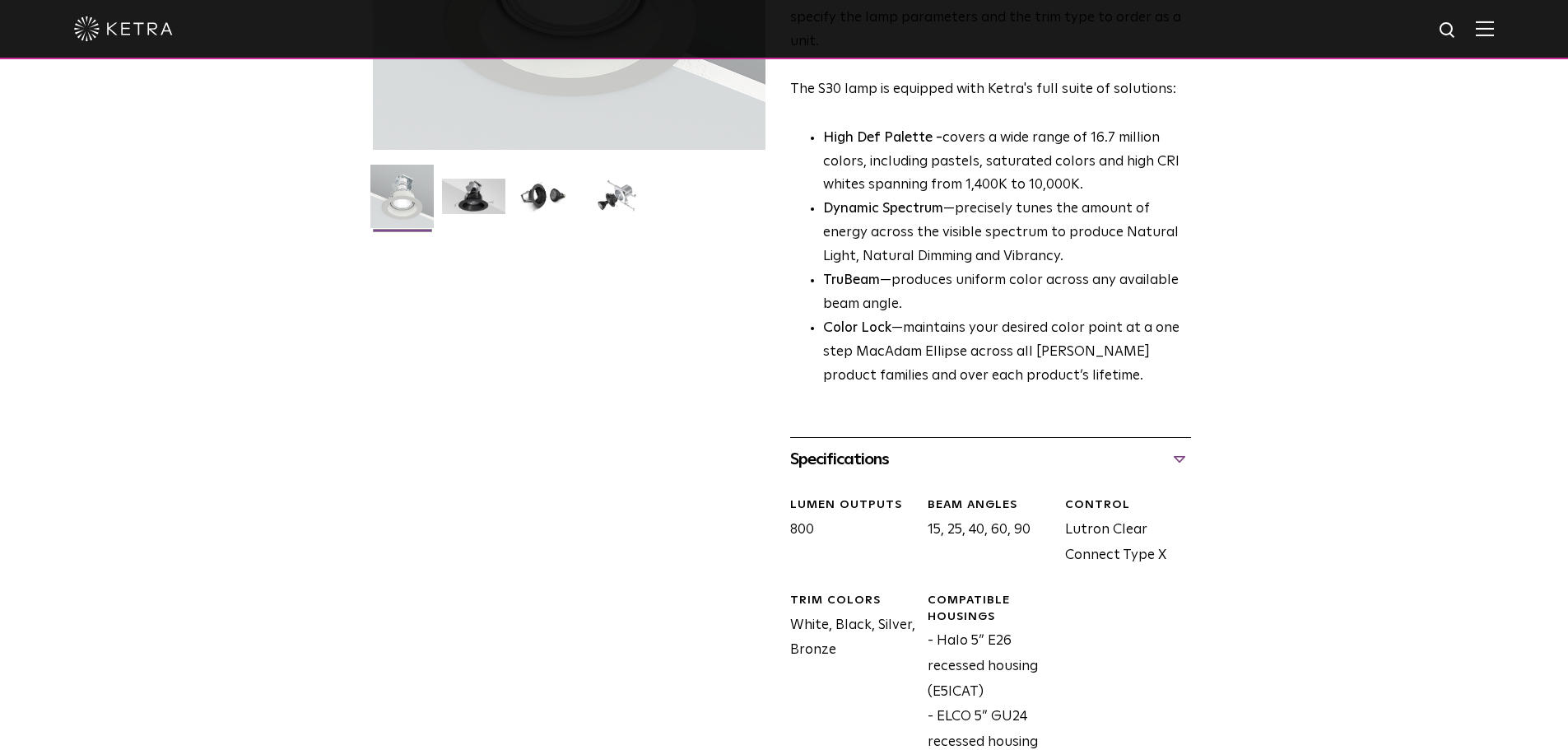
click at [1176, 455] on div "Specifications" at bounding box center [991, 459] width 401 height 26
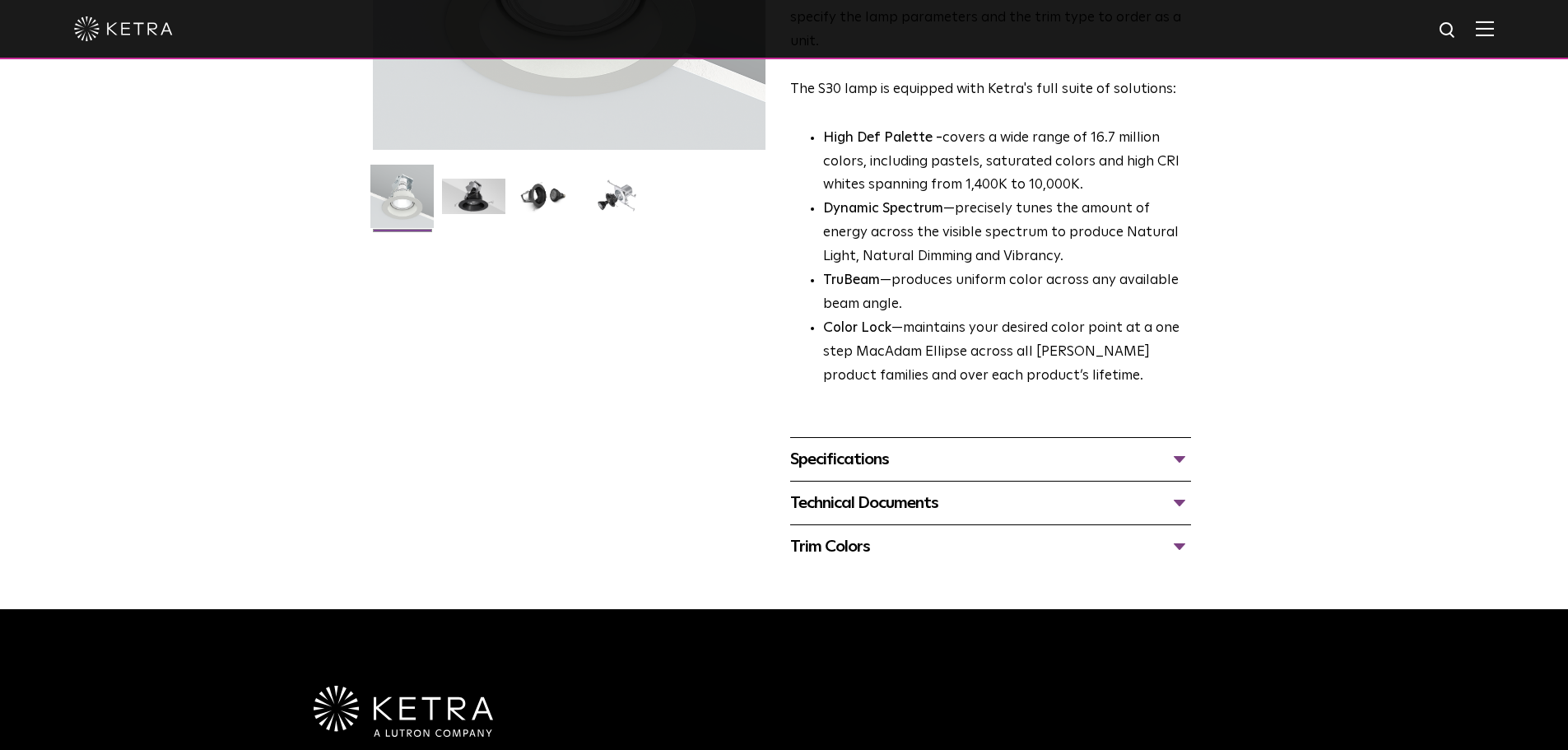
click at [1177, 509] on div "Technical Documents" at bounding box center [991, 503] width 401 height 26
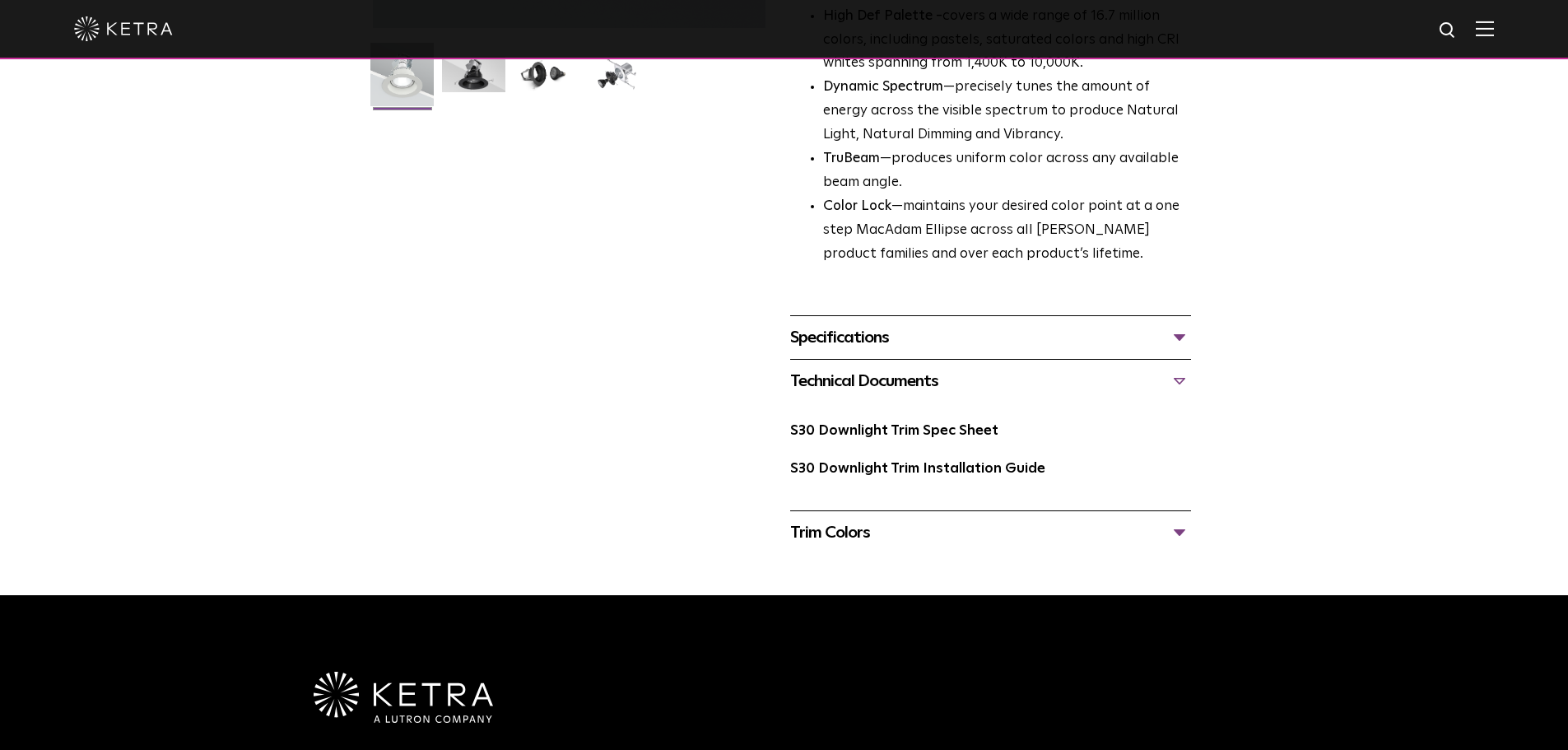
scroll to position [487, 0]
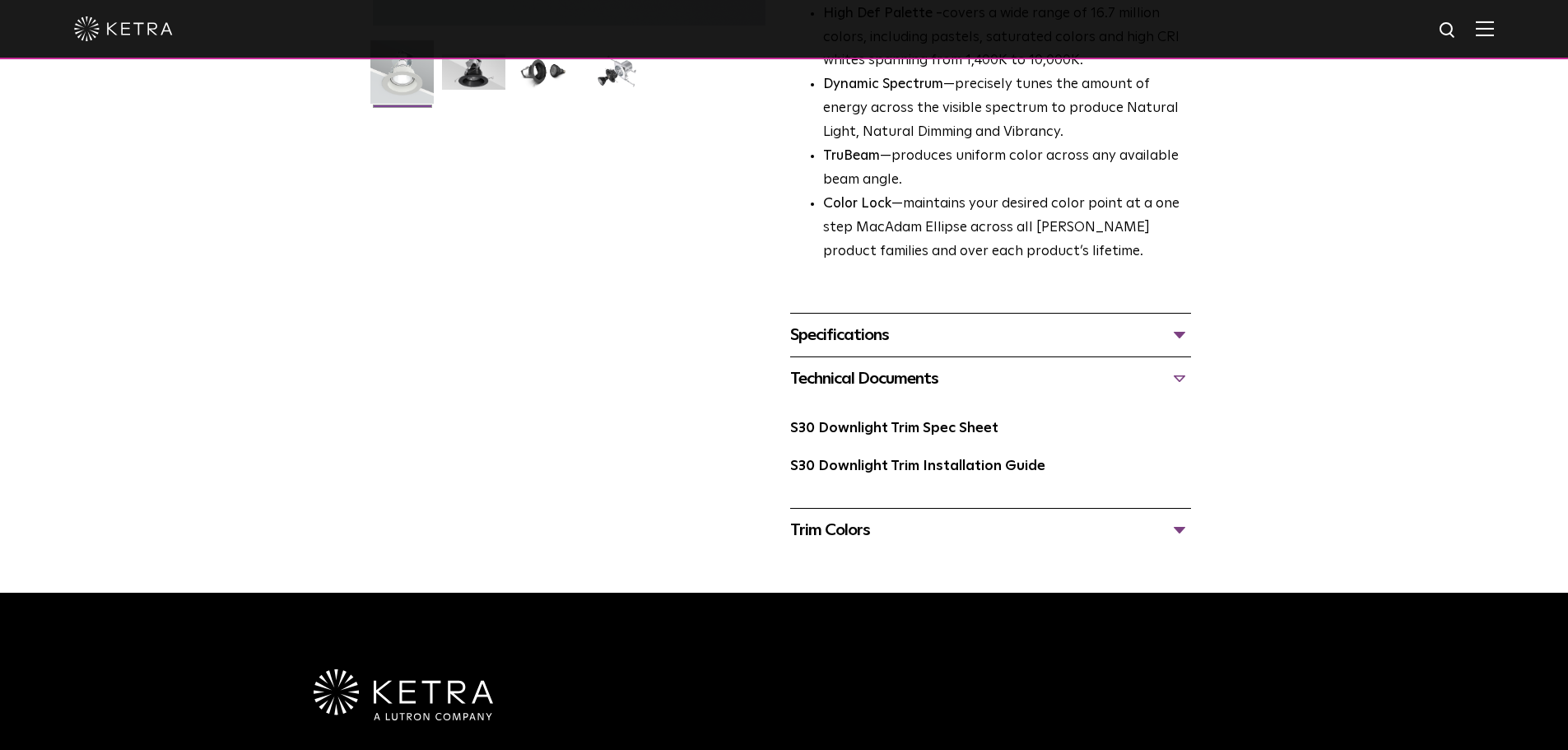
click at [932, 440] on div "S30 Downlight Trim Spec Sheet" at bounding box center [991, 435] width 401 height 38
click at [909, 429] on link "S30 Downlight Trim Spec Sheet" at bounding box center [894, 428] width 208 height 14
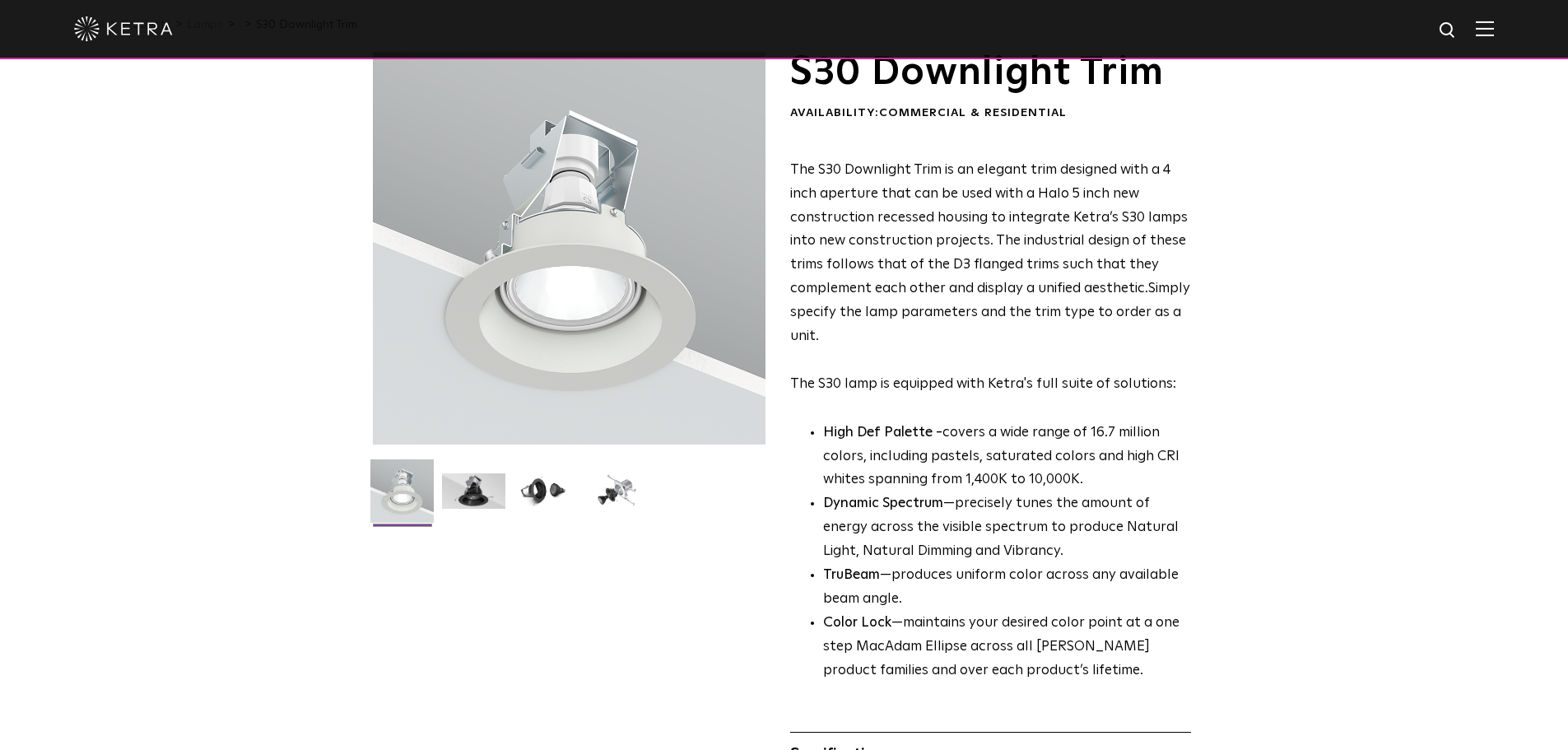
scroll to position [60, 0]
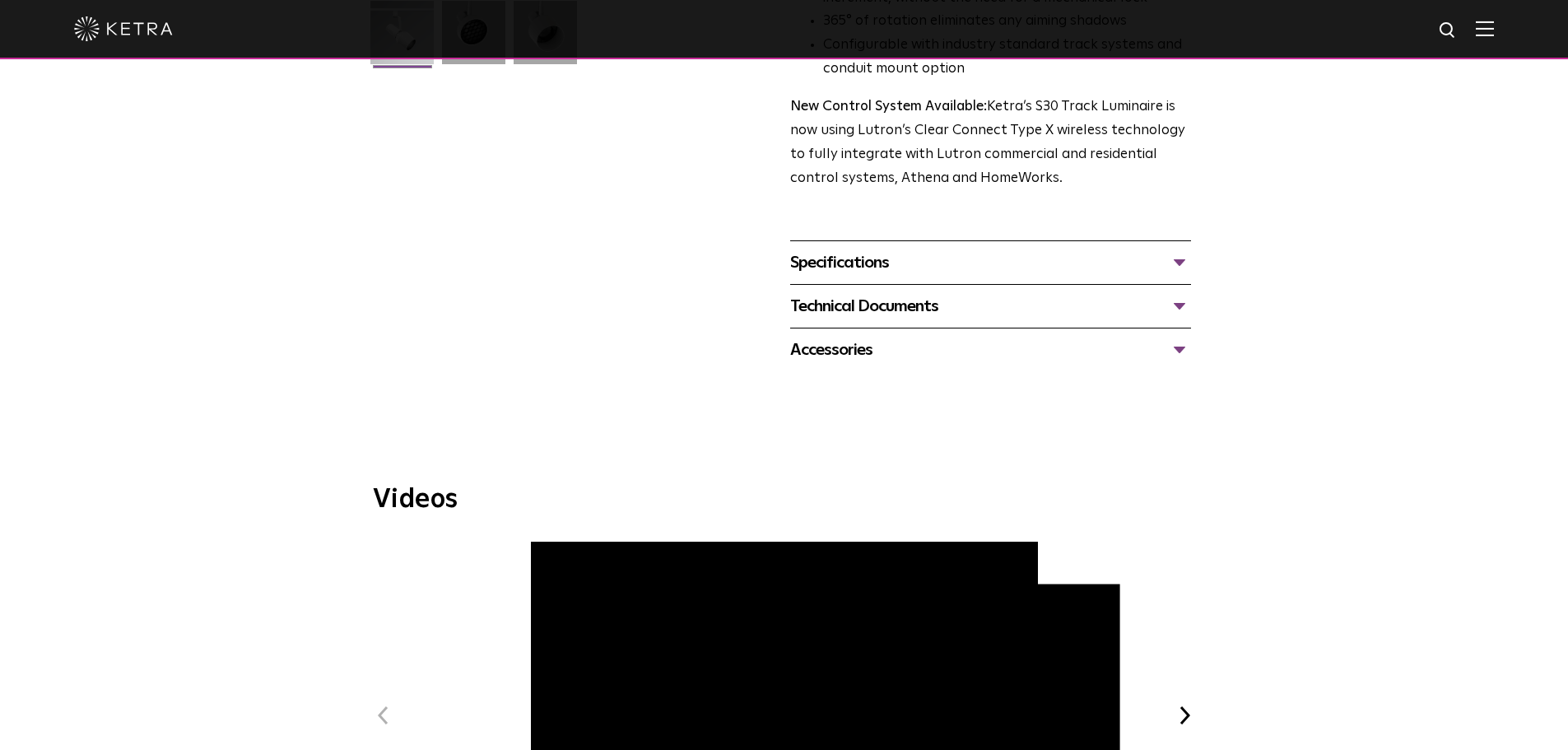
scroll to position [528, 0]
click at [1169, 291] on div "Technical Documents" at bounding box center [991, 304] width 401 height 26
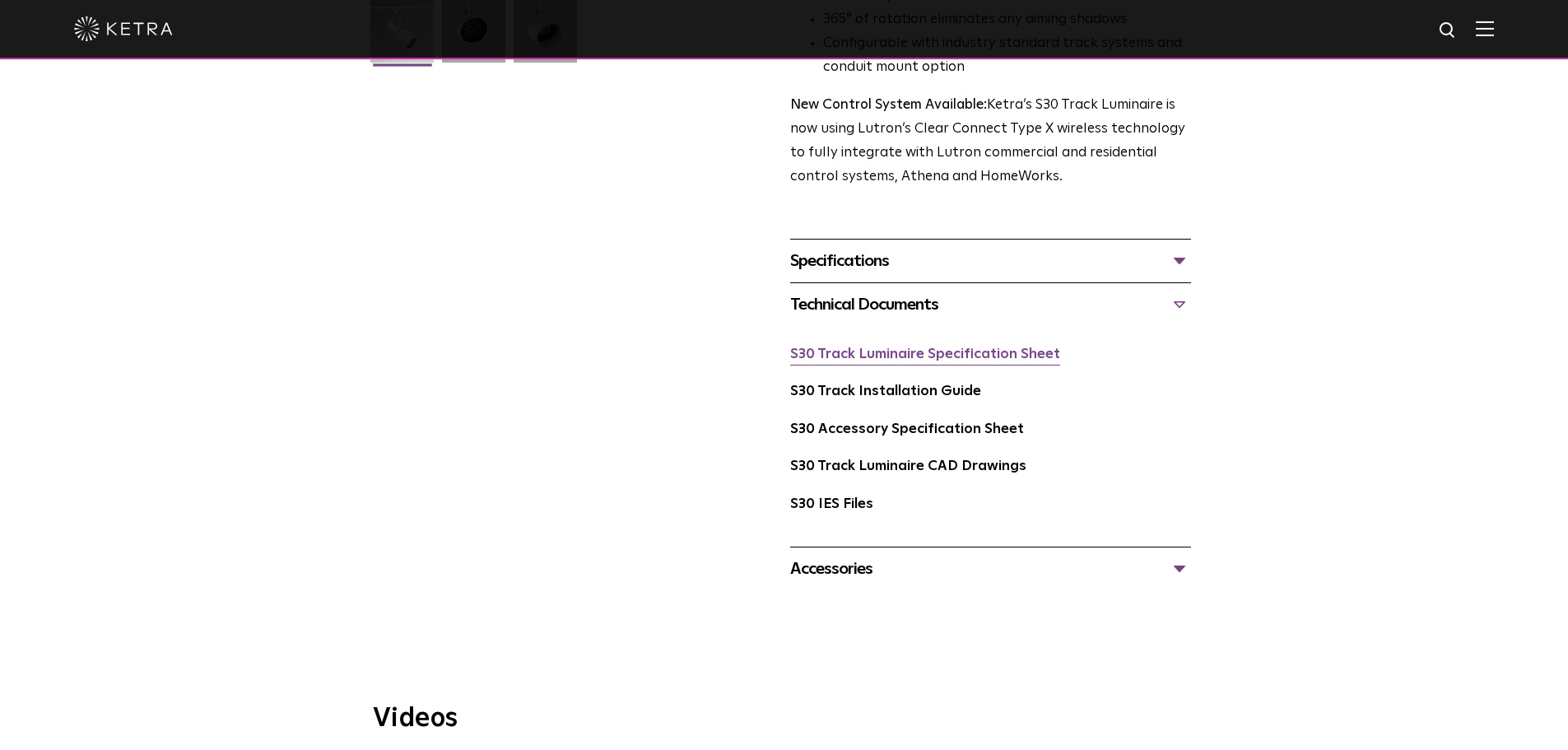
click at [887, 347] on link "S30 Track Luminaire Specification Sheet" at bounding box center [925, 354] width 270 height 14
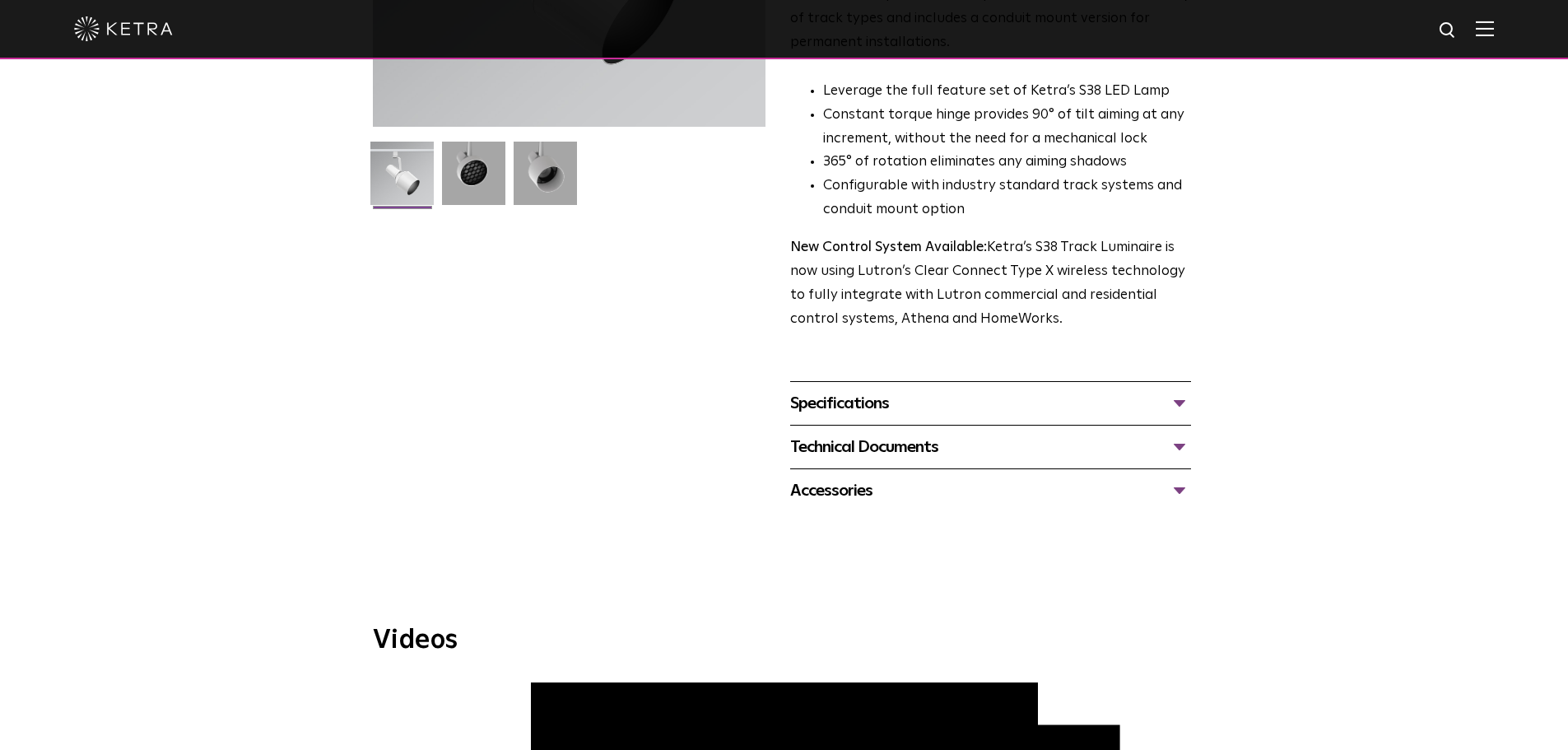
scroll to position [387, 0]
click at [1185, 433] on div "Technical Documents" at bounding box center [991, 446] width 401 height 26
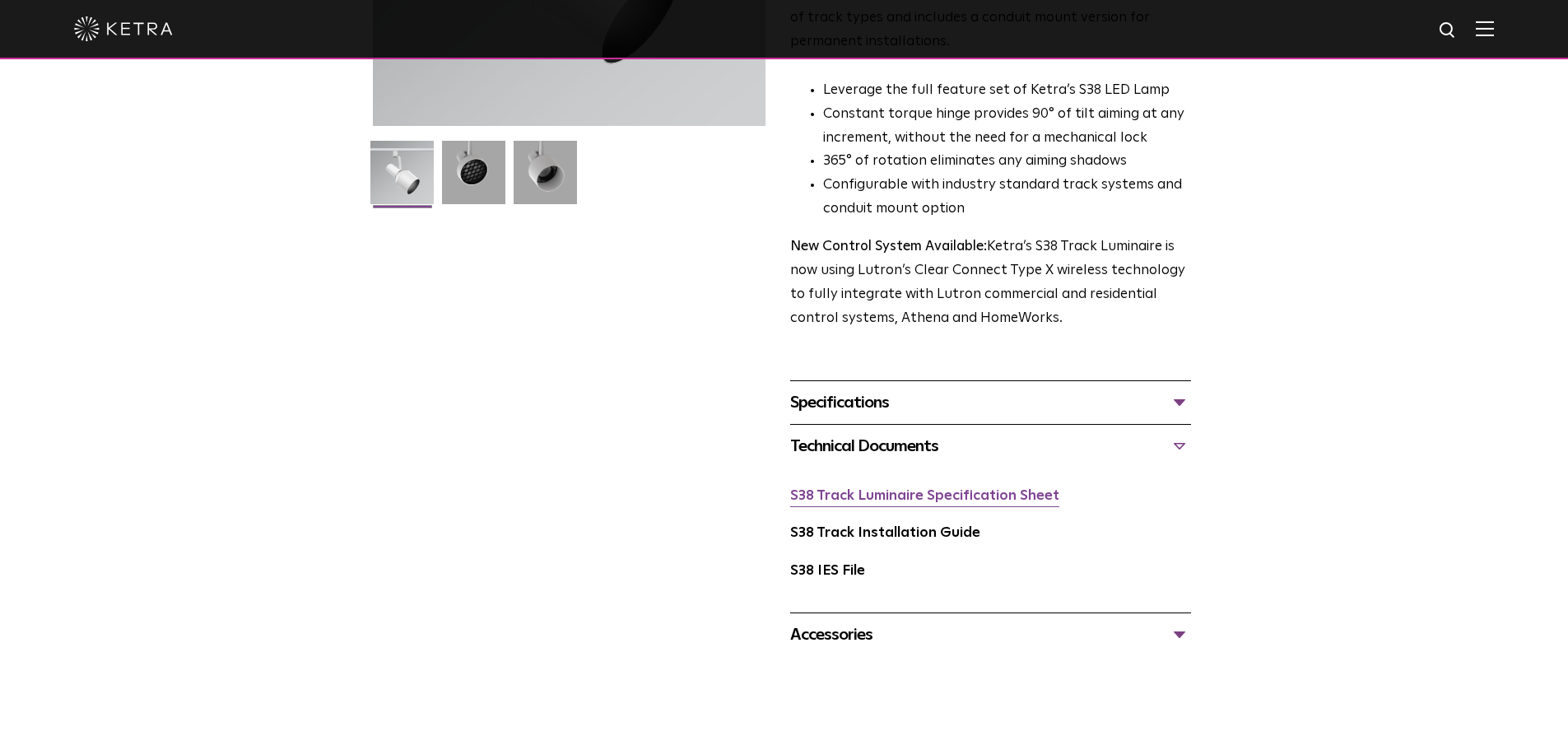
click at [906, 489] on link "S38 Track Luminaire Specification Sheet" at bounding box center [925, 495] width 269 height 14
